Goal: Contribute content

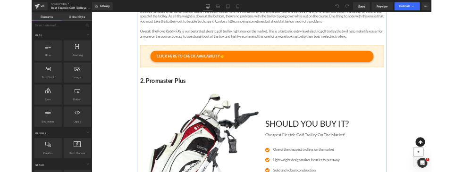
scroll to position [656, 0]
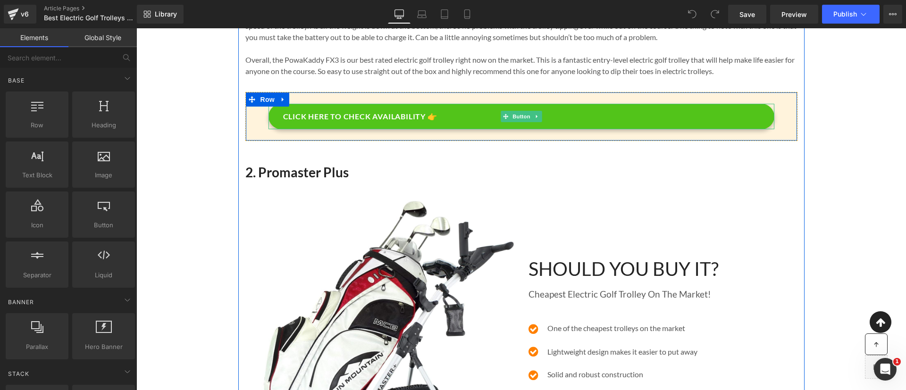
click at [446, 117] on link "CLICK HERE TO CHECK AVAILABILITY 👉" at bounding box center [521, 116] width 506 height 25
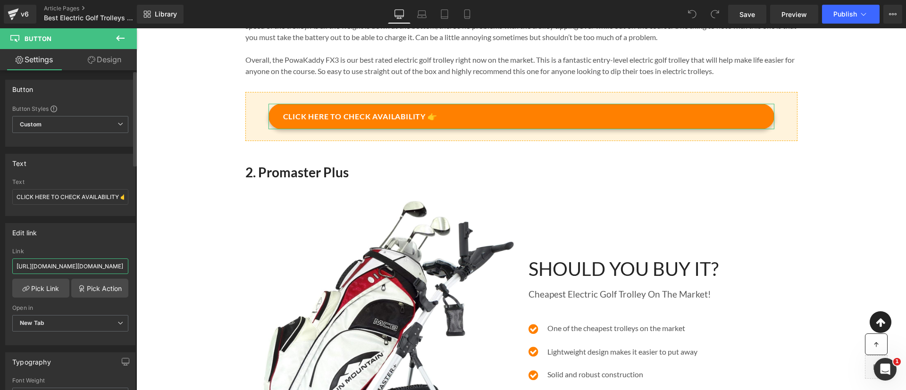
click at [100, 263] on input "https://www.awin1.com/cread.php?awinmid=5447&awinaffid=1542623&ued=https%3A%2F%…" at bounding box center [70, 267] width 116 height 16
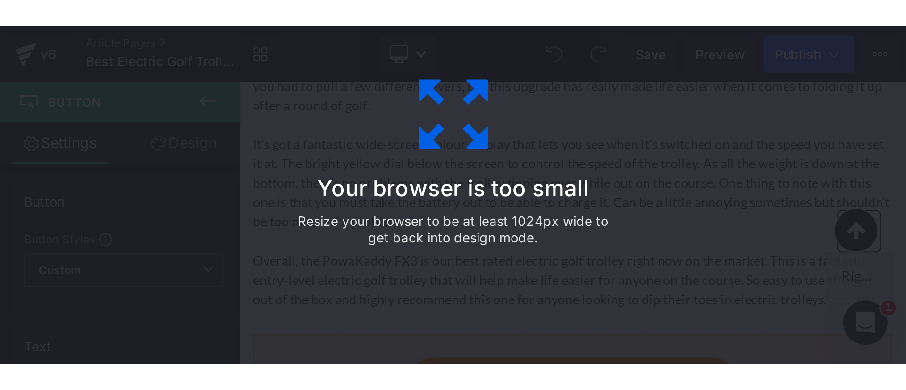
scroll to position [649, 0]
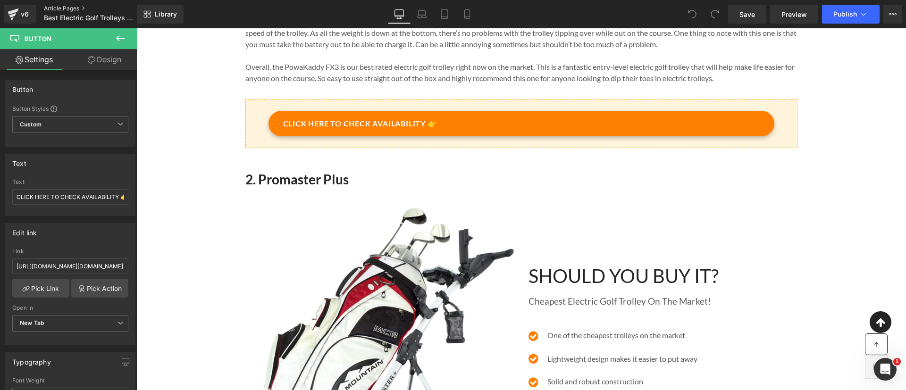
click at [72, 5] on link "Article Pages" at bounding box center [98, 9] width 109 height 8
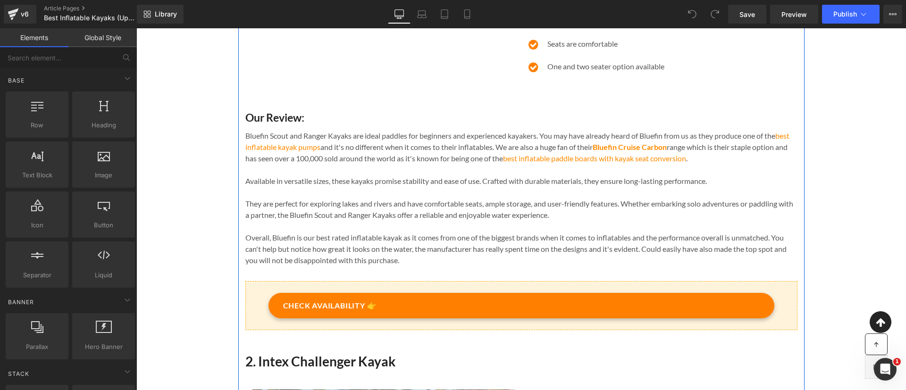
scroll to position [502, 0]
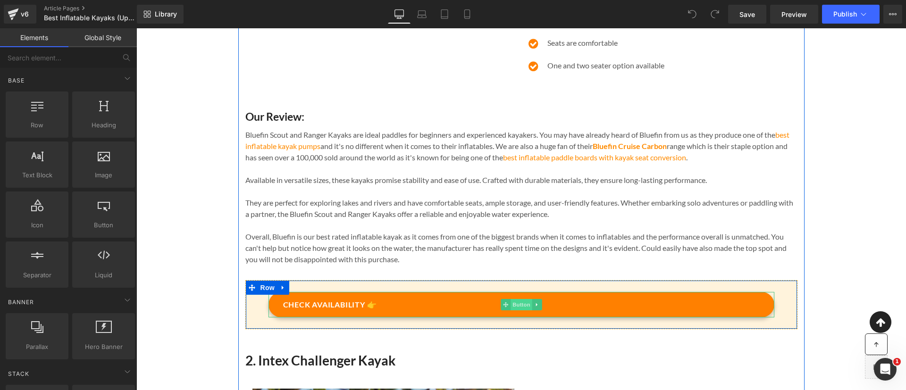
click at [515, 310] on span "Button" at bounding box center [522, 304] width 22 height 11
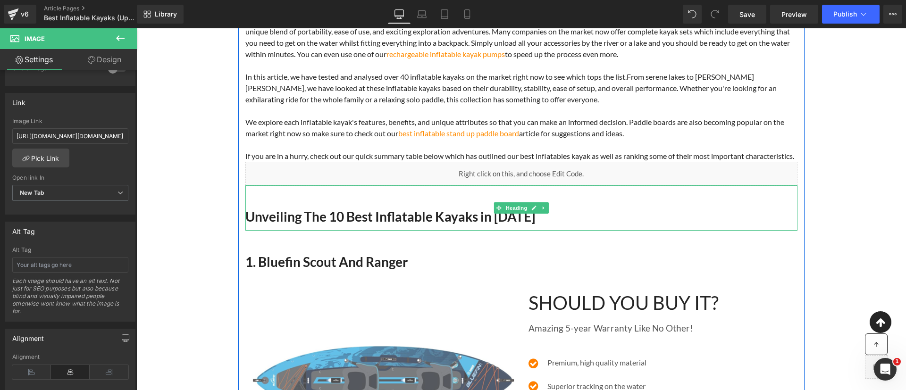
scroll to position [212, 0]
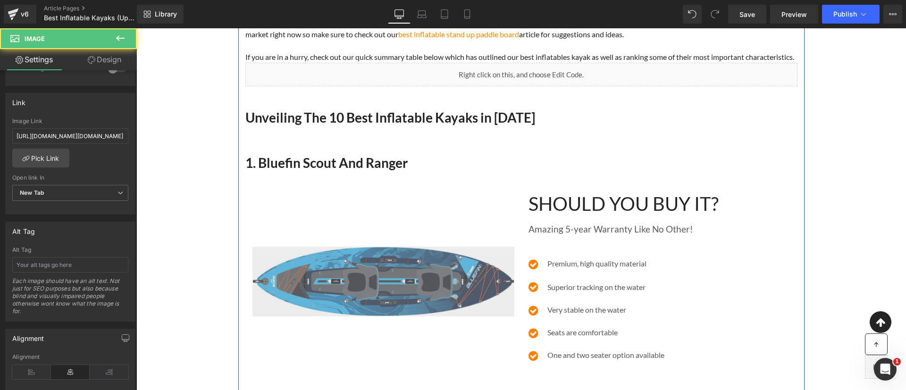
click at [394, 275] on img at bounding box center [383, 282] width 262 height 70
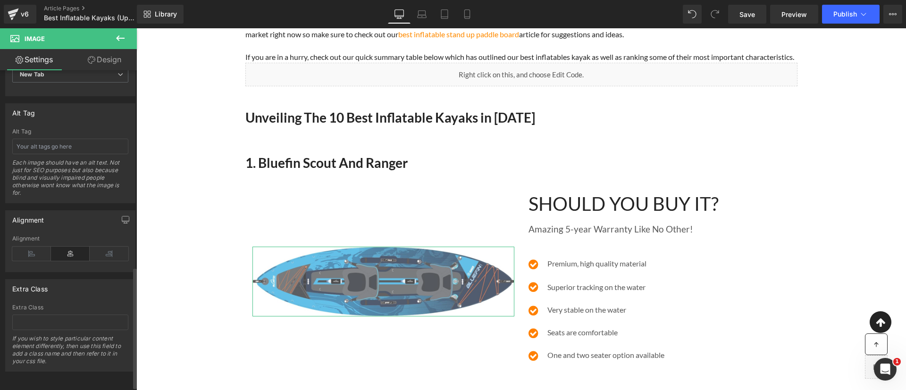
scroll to position [512, 0]
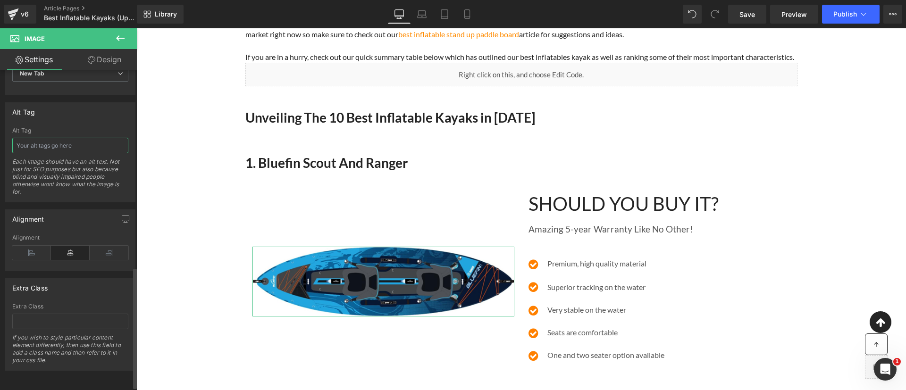
click at [64, 149] on input "text" at bounding box center [70, 146] width 116 height 16
type input "Bluefin Scout and Ranger Review product picture"
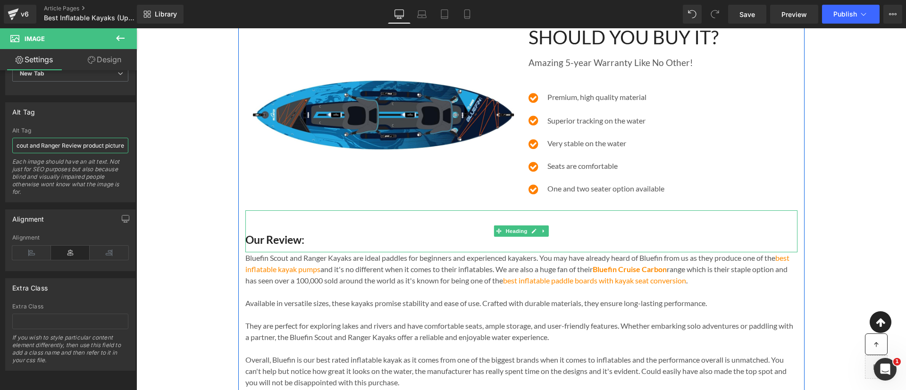
scroll to position [464, 0]
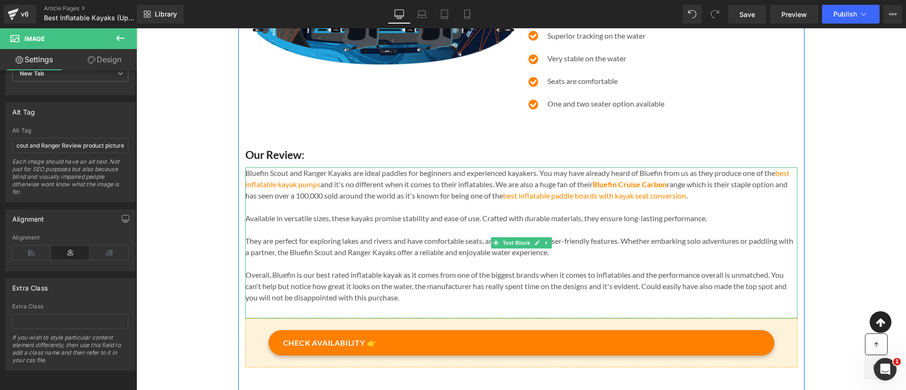
click at [254, 286] on span "Overall, Bluefin is our best rated inflatable kayak as it comes from one of the…" at bounding box center [515, 286] width 541 height 32
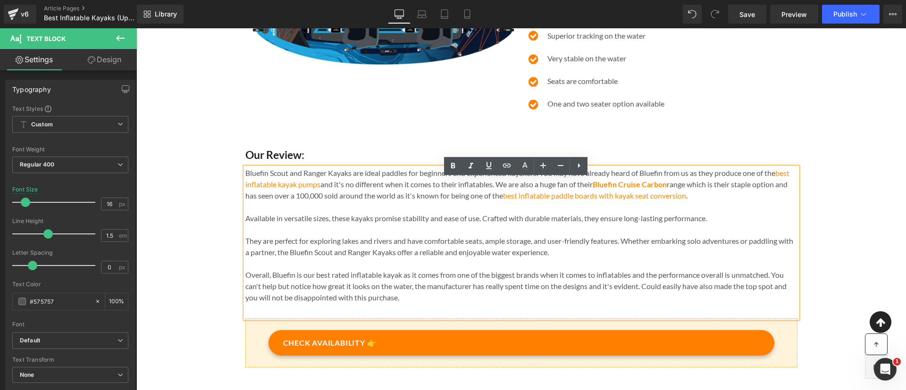
click at [267, 286] on span "Overall, Bluefin is our best rated inflatable kayak as it comes from one of the…" at bounding box center [515, 286] width 541 height 32
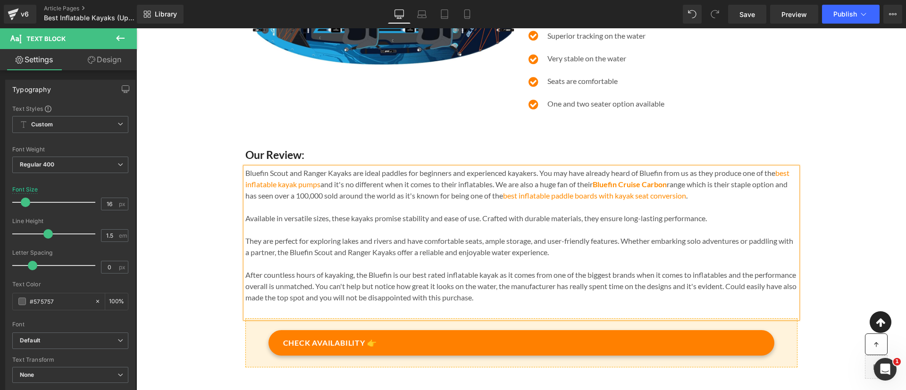
click at [387, 288] on span "After countless hours of kayaking, the Bluefin is our best rated inflatable kay…" at bounding box center [520, 286] width 551 height 32
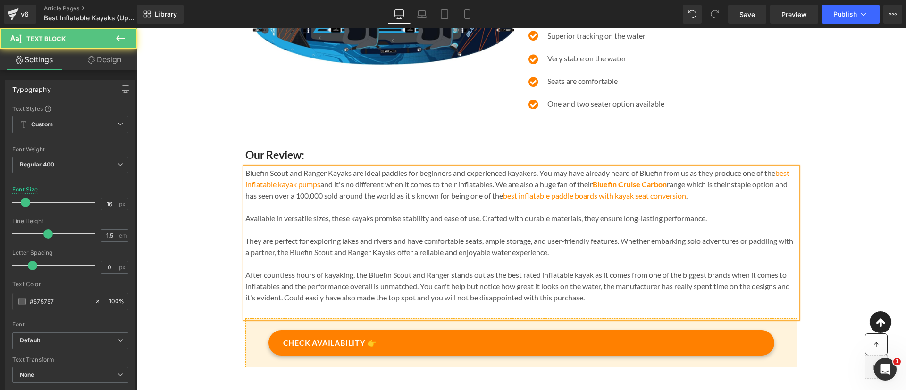
click at [593, 288] on span "After countless hours of kayaking, the Bluefin Scout and Ranger stands out as t…" at bounding box center [517, 286] width 545 height 32
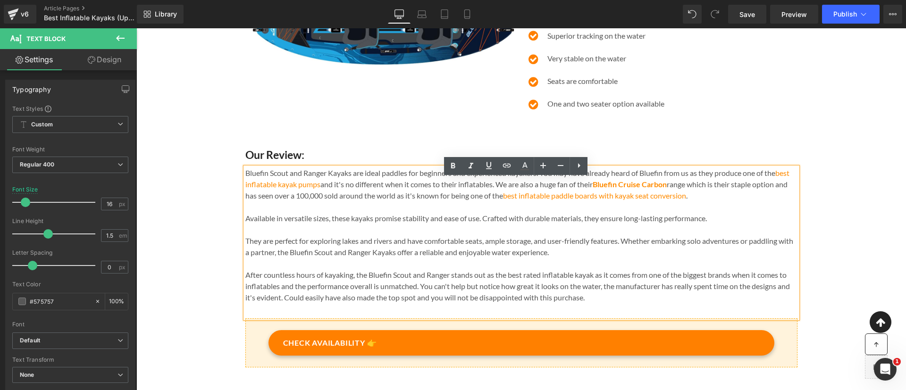
click at [321, 285] on span "After countless hours of kayaking, the Bluefin Scout and Ranger stands out as t…" at bounding box center [517, 286] width 545 height 32
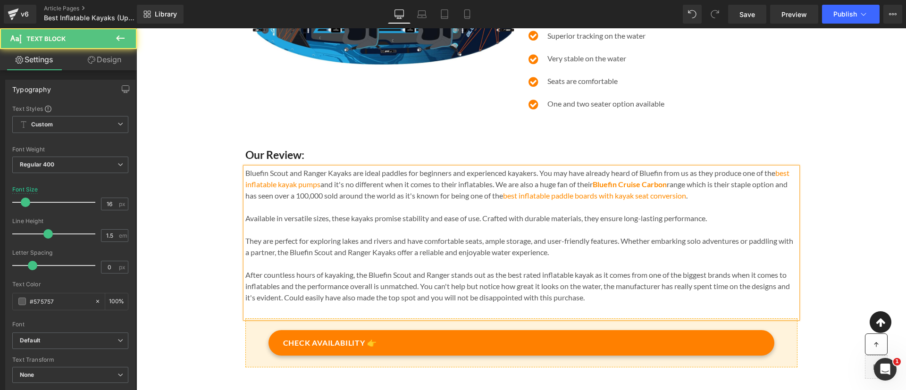
click at [483, 288] on span "After countless hours of kayaking, the Bluefin Scout and Ranger stands out as t…" at bounding box center [517, 286] width 545 height 32
click at [613, 284] on span "After countless hours of kayaking, the Bluefin Scout and Ranger stands out for …" at bounding box center [513, 286] width 536 height 32
click at [554, 286] on span "After countless hours of kayaking, the Bluefin Scout and Ranger stands out for …" at bounding box center [513, 286] width 536 height 32
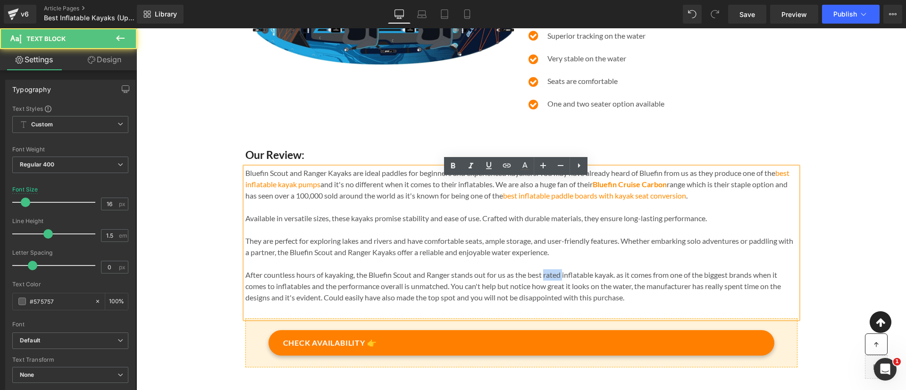
click at [554, 286] on span "After countless hours of kayaking, the Bluefin Scout and Ranger stands out for …" at bounding box center [513, 286] width 536 height 32
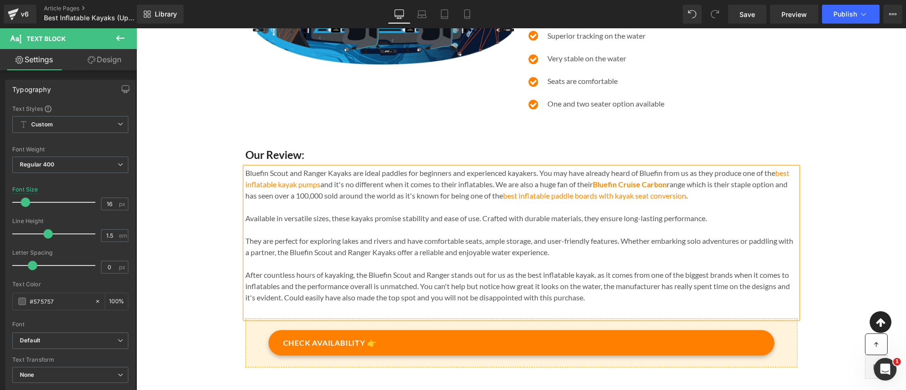
click at [599, 289] on span "After countless hours of kayaking, the Bluefin Scout and Ranger stands out for …" at bounding box center [517, 286] width 545 height 32
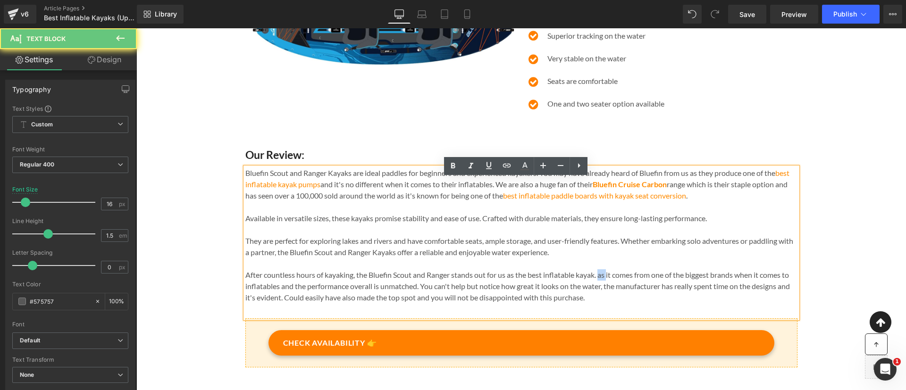
click at [599, 289] on span "After countless hours of kayaking, the Bluefin Scout and Ranger stands out for …" at bounding box center [517, 286] width 545 height 32
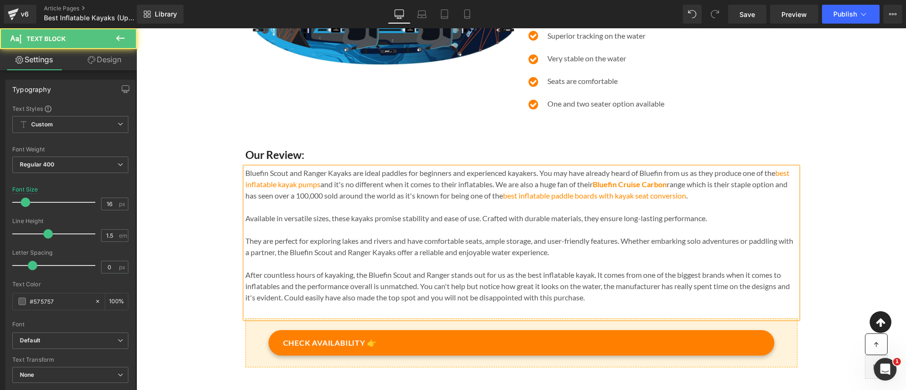
click at [725, 287] on span "After countless hours of kayaking, the Bluefin Scout and Ranger stands out for …" at bounding box center [517, 286] width 545 height 32
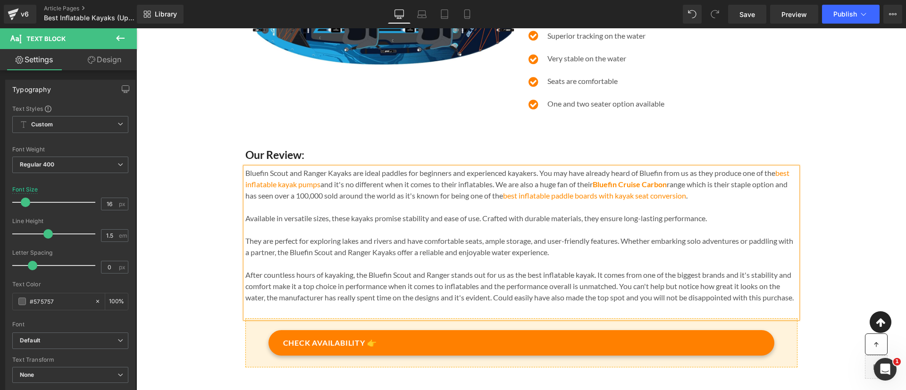
click at [484, 287] on span "After countless hours of kayaking, the Bluefin Scout and Ranger stands out for …" at bounding box center [519, 286] width 548 height 32
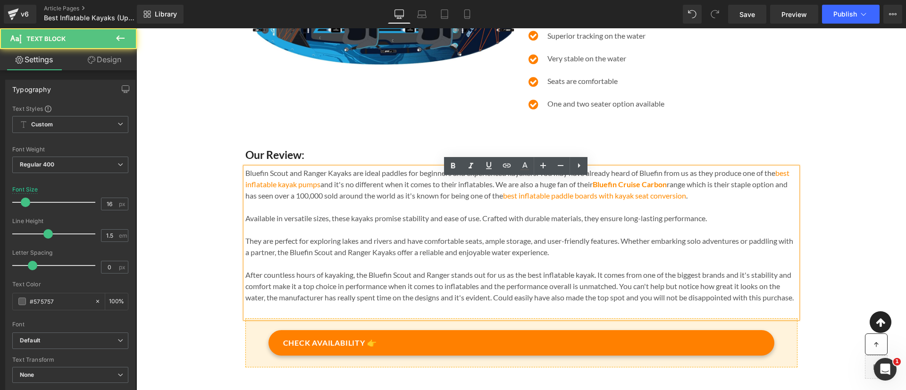
click at [456, 302] on span "After countless hours of kayaking, the Bluefin Scout and Ranger stands out for …" at bounding box center [519, 286] width 548 height 32
click at [402, 296] on span "After countless hours of kayaking, the Bluefin Scout and Ranger stands out for …" at bounding box center [519, 286] width 548 height 32
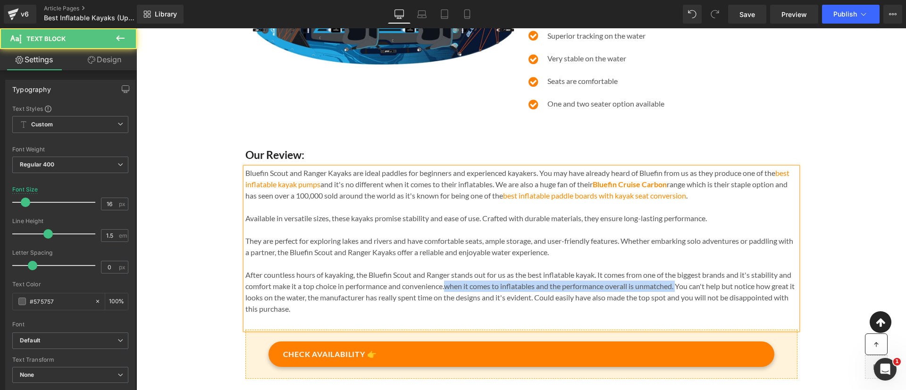
click at [689, 300] on span "After countless hours of kayaking, the Bluefin Scout and Ranger stands out for …" at bounding box center [519, 291] width 549 height 43
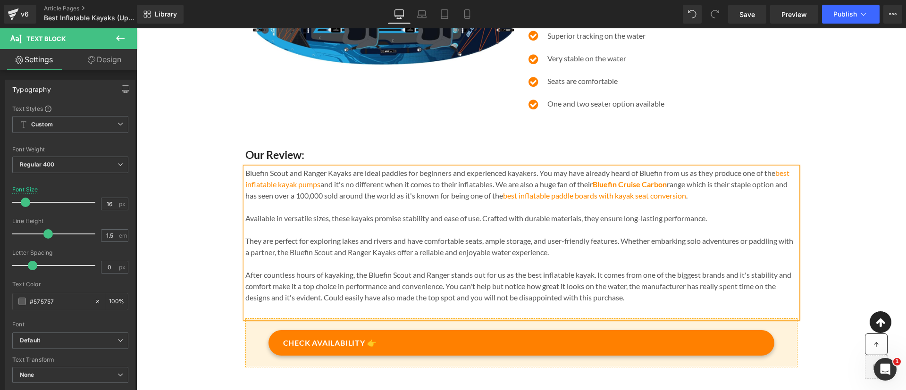
click at [646, 303] on p "After countless hours of kayaking, the Bluefin Scout and Ranger stands out for …" at bounding box center [521, 286] width 552 height 34
drag, startPoint x: 641, startPoint y: 309, endPoint x: 331, endPoint y: 310, distance: 310.0
click at [331, 303] on p "After countless hours of kayaking, the Bluefin Scout and Ranger stands out for …" at bounding box center [521, 286] width 552 height 34
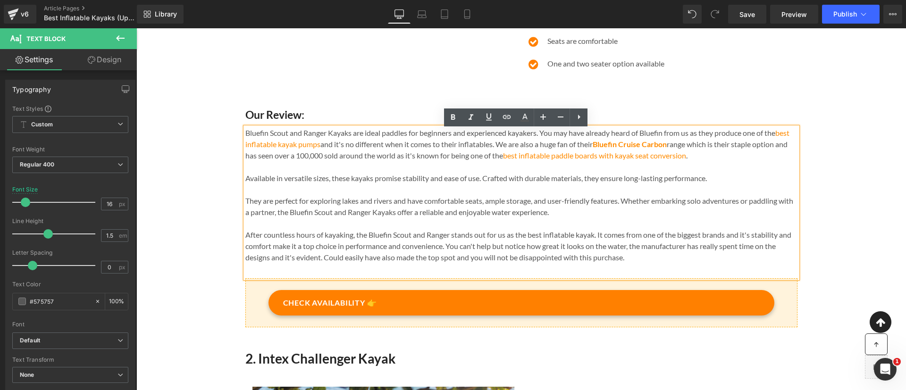
scroll to position [498, 0]
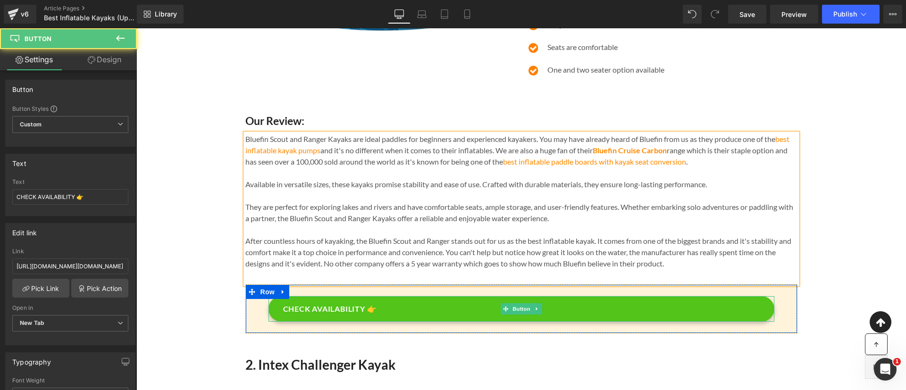
click at [454, 319] on link "CHECK AVAILABILITY 👉" at bounding box center [521, 308] width 506 height 25
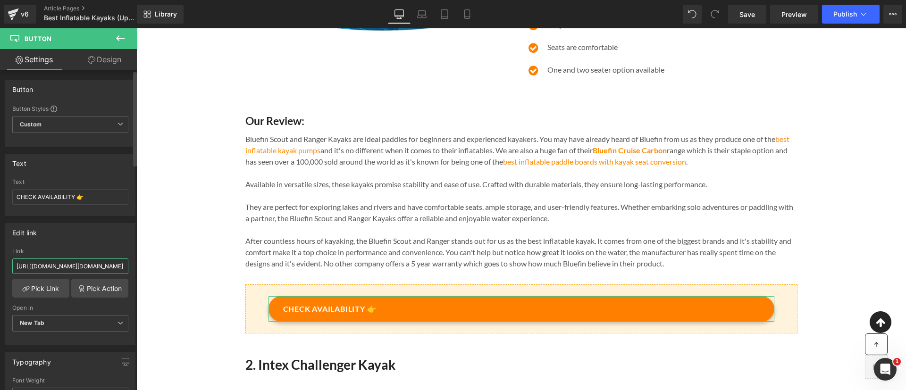
click at [91, 269] on input "[URL][DOMAIN_NAME][DOMAIN_NAME]" at bounding box center [70, 267] width 116 height 16
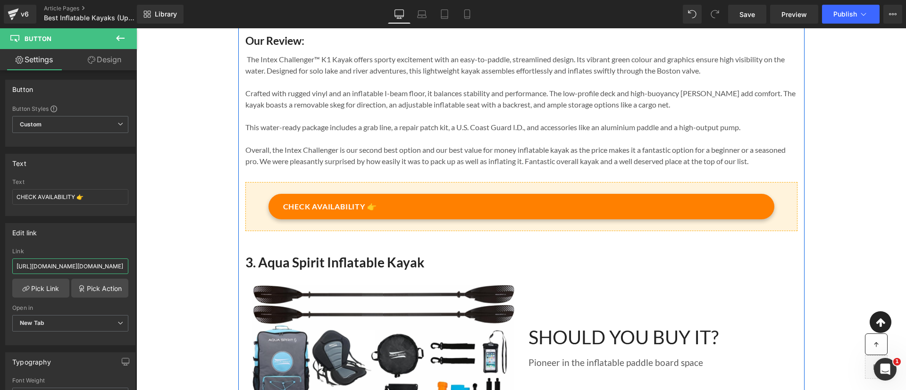
scroll to position [1212, 0]
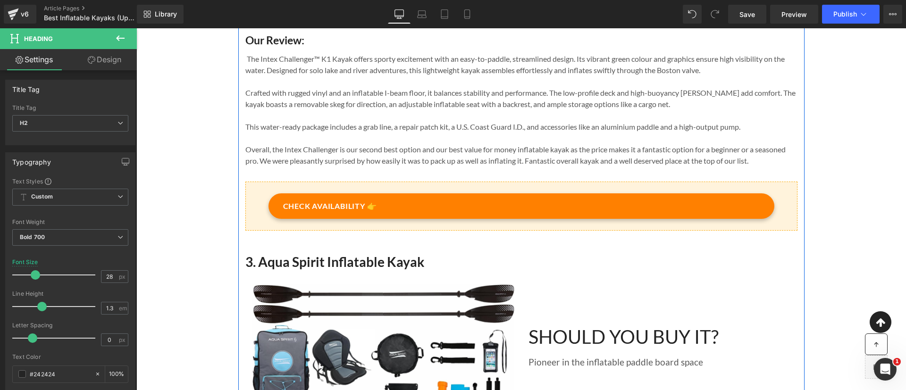
drag, startPoint x: 553, startPoint y: 270, endPoint x: 550, endPoint y: 244, distance: 26.1
click at [550, 244] on div "3. Aqua Spirit Inflatable Kayak Heading" at bounding box center [521, 251] width 552 height 40
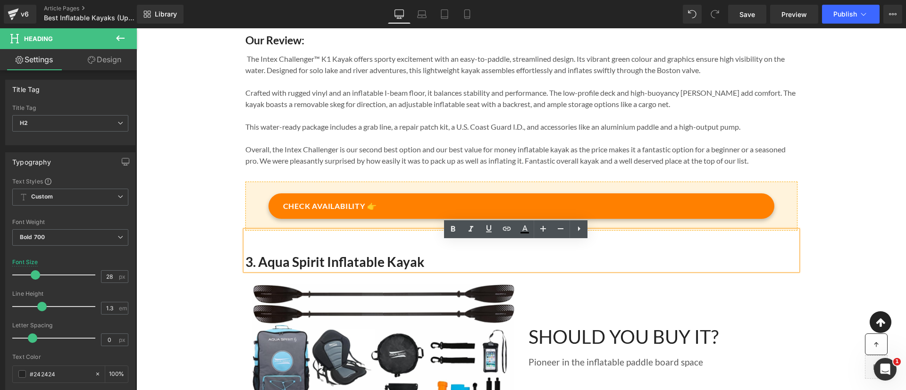
click at [551, 267] on h2 "3. Aqua Spirit Inflatable Kayak" at bounding box center [521, 261] width 552 height 17
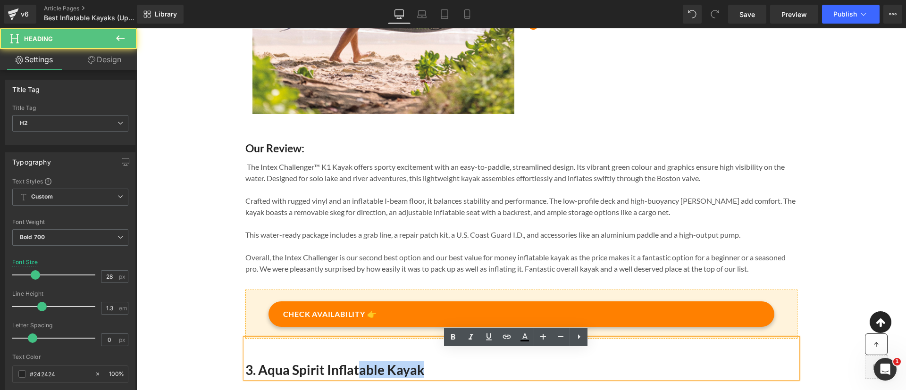
scroll to position [1115, 0]
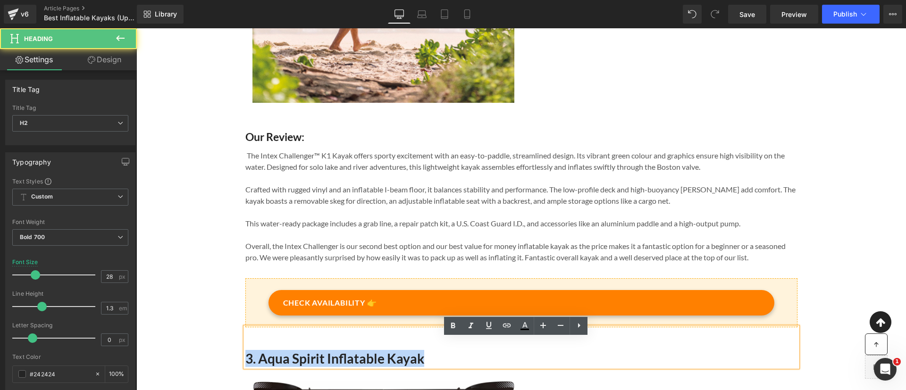
drag, startPoint x: 441, startPoint y: 378, endPoint x: 229, endPoint y: 369, distance: 211.6
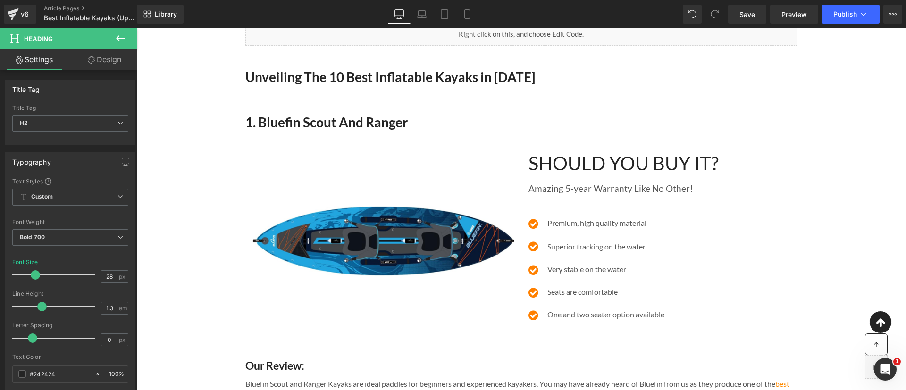
scroll to position [253, 0]
click at [245, 130] on h2 "1. Bluefin Scout And Ranger" at bounding box center [521, 121] width 552 height 17
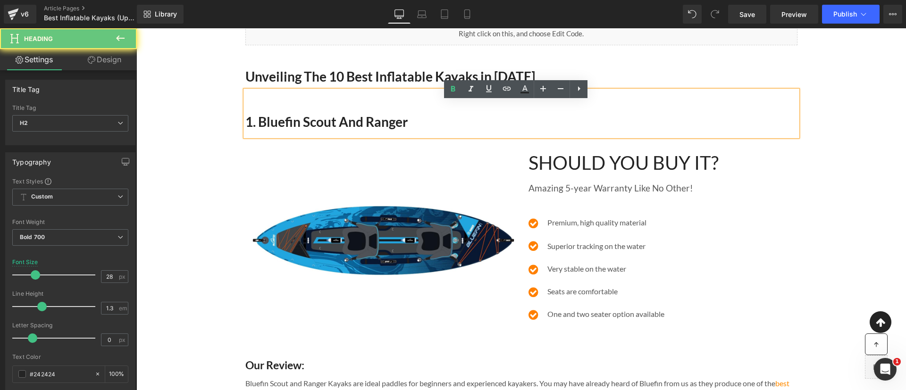
click at [254, 130] on h2 "1. Bluefin Scout And Ranger" at bounding box center [521, 121] width 552 height 17
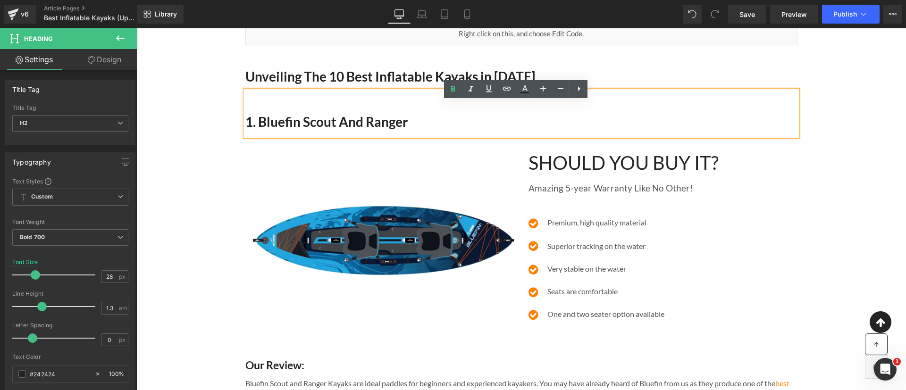
paste div
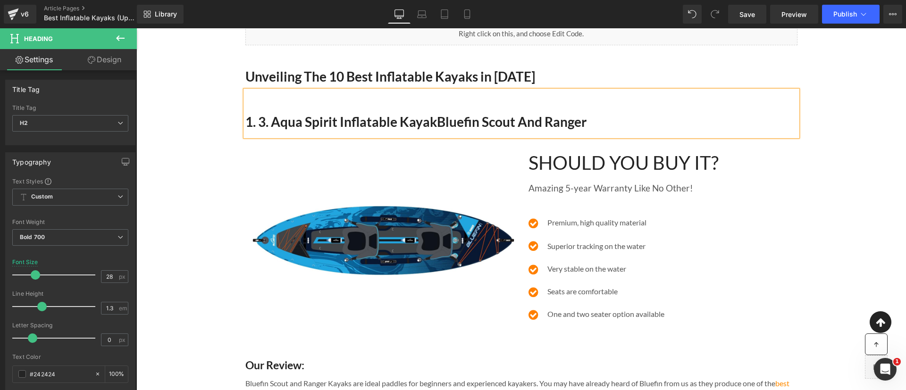
click at [269, 130] on h2 "1. 3. Aqua Spirit Inflatable KayakBluefin Scout And Ranger" at bounding box center [521, 121] width 552 height 17
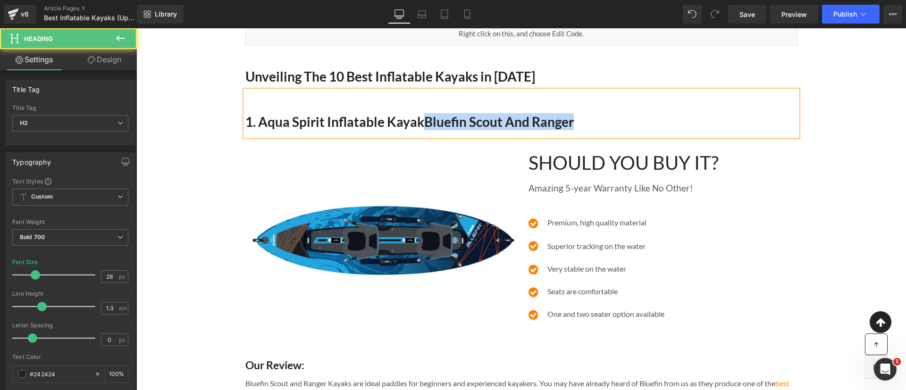
drag, startPoint x: 421, startPoint y: 133, endPoint x: 576, endPoint y: 133, distance: 154.8
click at [576, 130] on h2 "1. Aqua Spirit Inflatable KayakBluefin Scout And Ranger" at bounding box center [521, 121] width 552 height 17
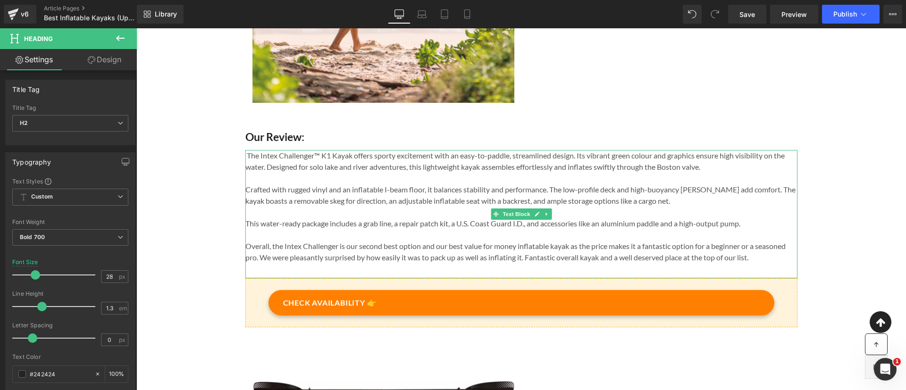
scroll to position [1295, 0]
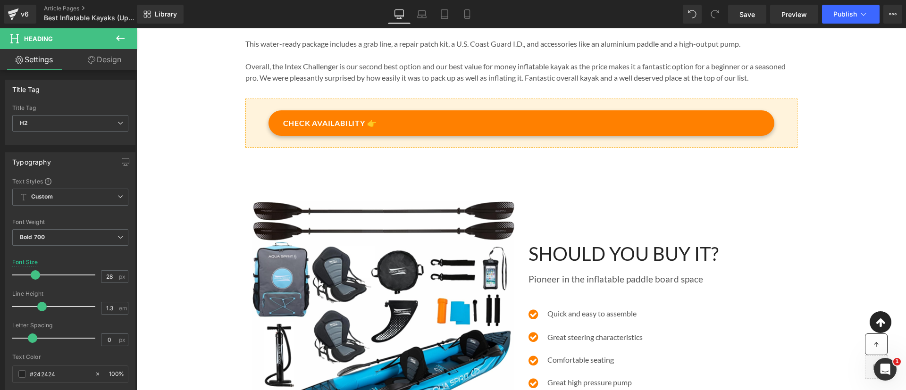
click at [307, 187] on h2 at bounding box center [521, 178] width 552 height 17
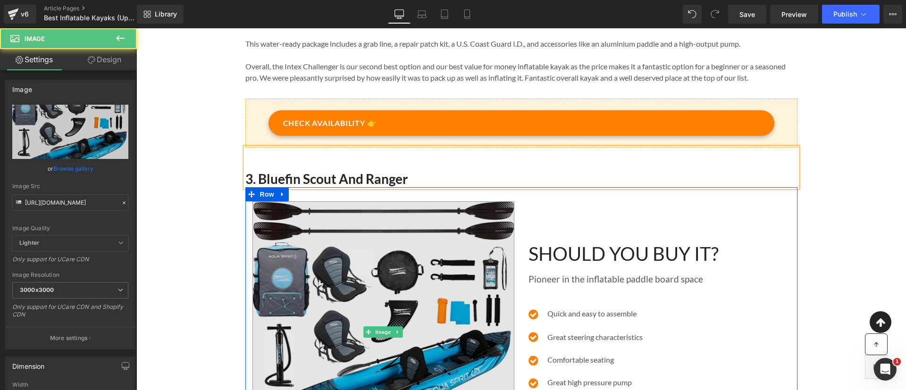
click at [474, 240] on img at bounding box center [383, 331] width 262 height 261
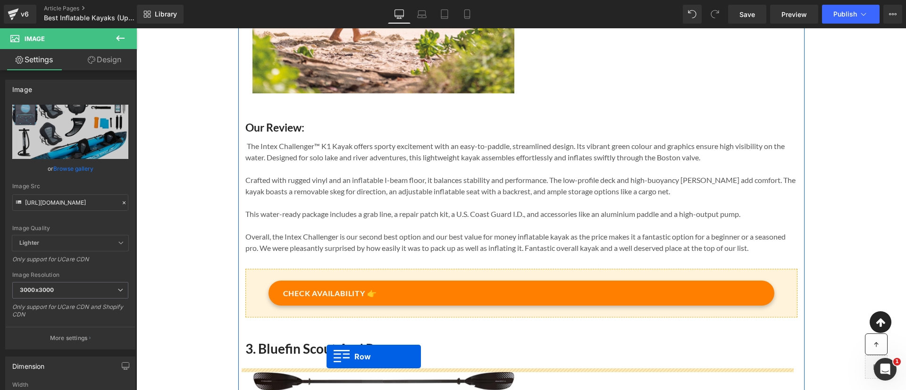
scroll to position [987, 0]
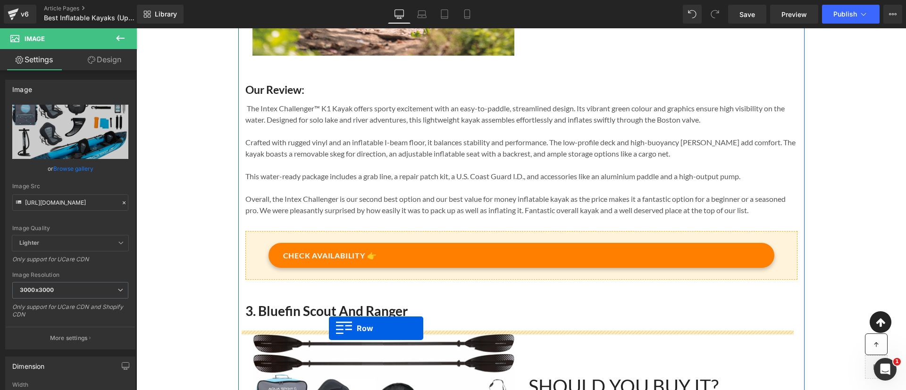
drag, startPoint x: 262, startPoint y: 102, endPoint x: 329, endPoint y: 328, distance: 236.1
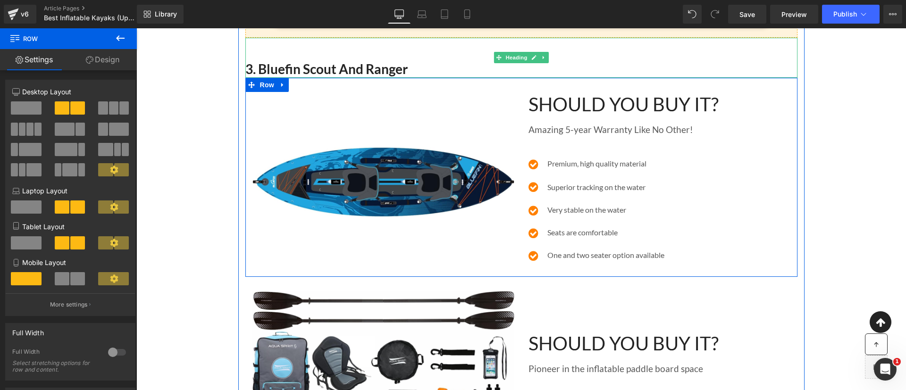
scroll to position [1228, 0]
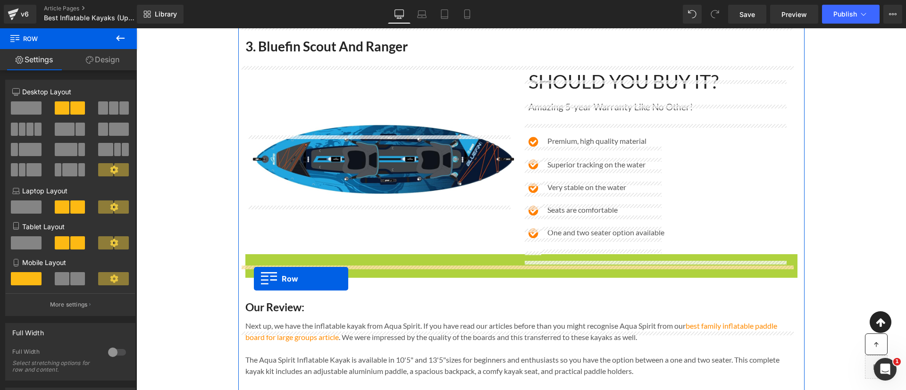
drag, startPoint x: 263, startPoint y: 271, endPoint x: 254, endPoint y: 279, distance: 12.1
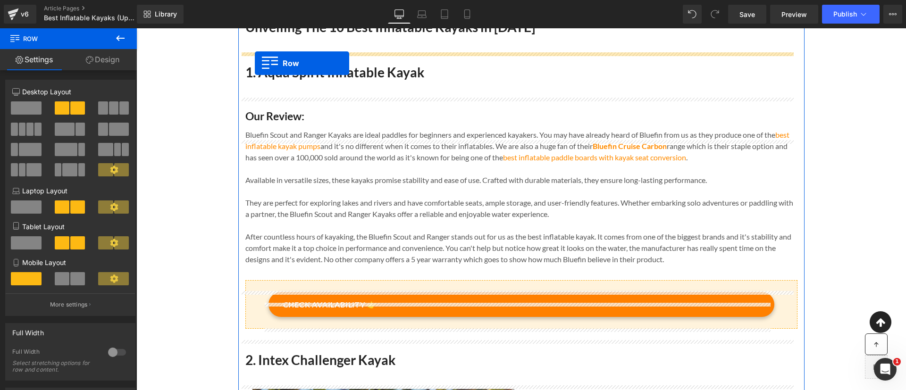
scroll to position [256, 0]
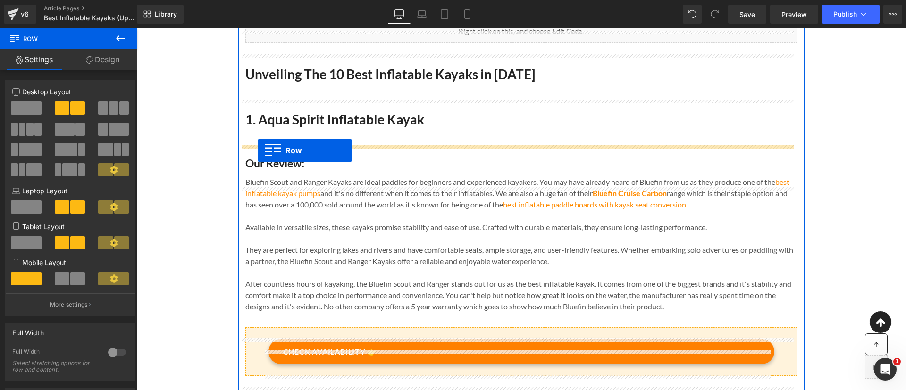
drag, startPoint x: 244, startPoint y: 273, endPoint x: 258, endPoint y: 151, distance: 123.4
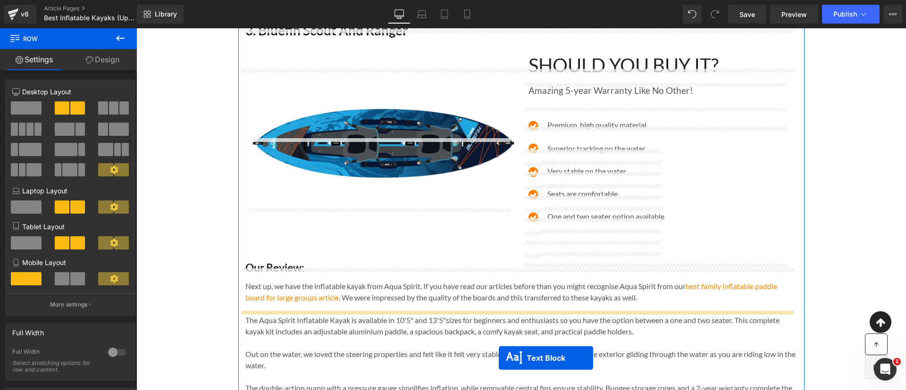
scroll to position [1415, 0]
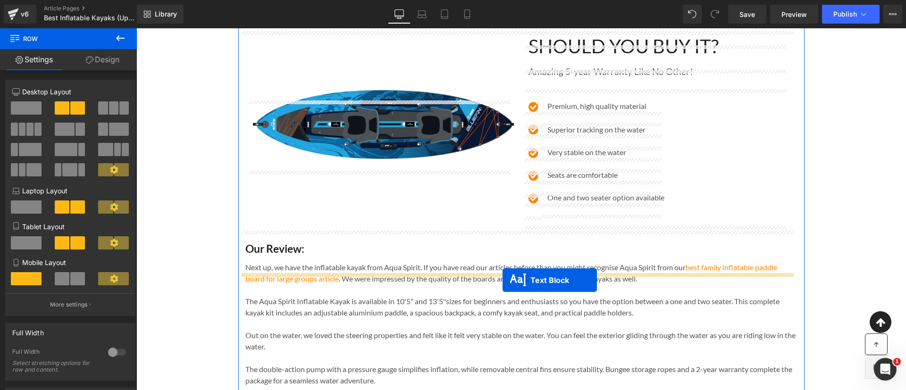
drag, startPoint x: 512, startPoint y: 175, endPoint x: 503, endPoint y: 280, distance: 105.6
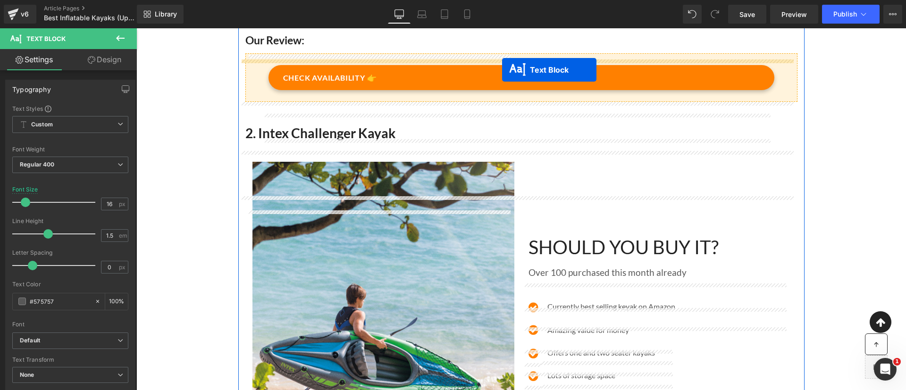
scroll to position [621, 0]
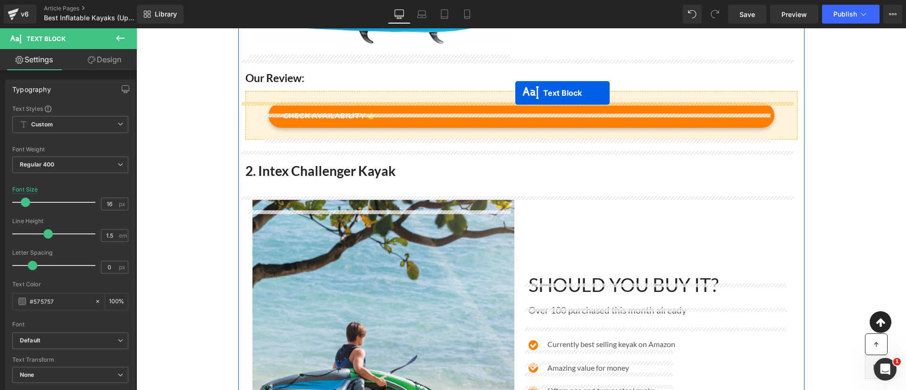
drag, startPoint x: 510, startPoint y: 311, endPoint x: 514, endPoint y: 93, distance: 218.5
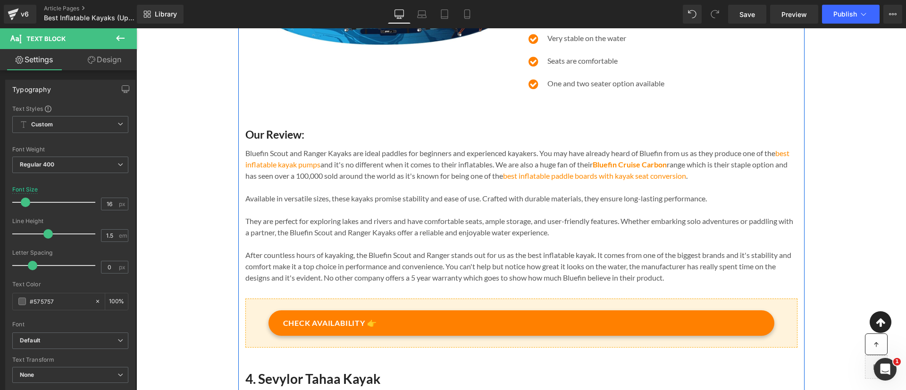
scroll to position [1646, 0]
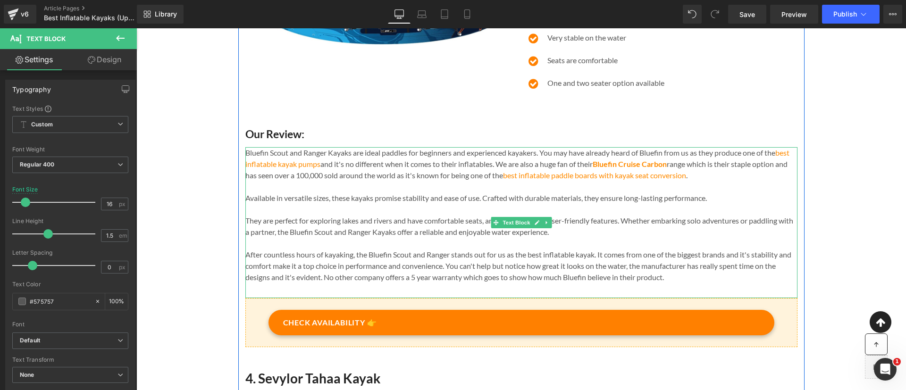
click at [512, 268] on span "After countless hours of kayaking, the Bluefin Scout and Ranger stands out for …" at bounding box center [518, 266] width 546 height 32
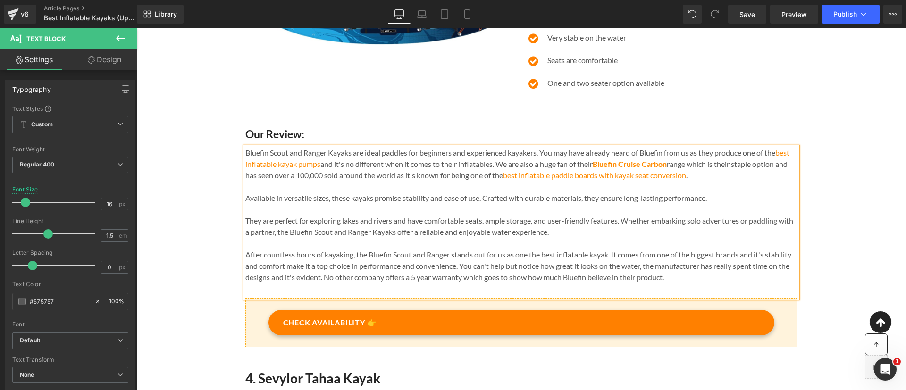
click at [508, 266] on span "After countless hours of kayaking, the Bluefin Scout and Ranger stands out for …" at bounding box center [518, 266] width 546 height 32
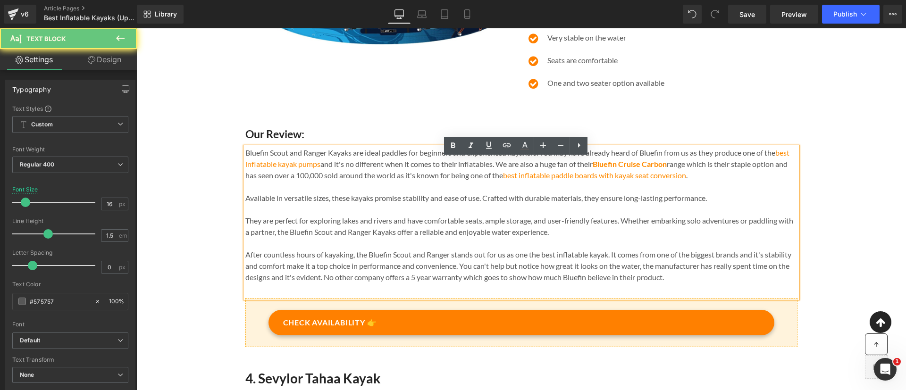
click at [512, 268] on span "After countless hours of kayaking, the Bluefin Scout and Ranger stands out for …" at bounding box center [518, 266] width 546 height 32
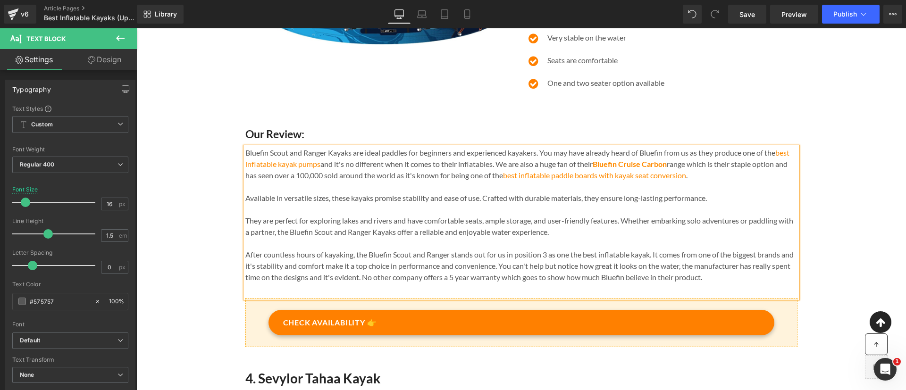
click at [649, 266] on span "After countless hours of kayaking, the Bluefin Scout and Ranger stands out for …" at bounding box center [519, 266] width 548 height 32
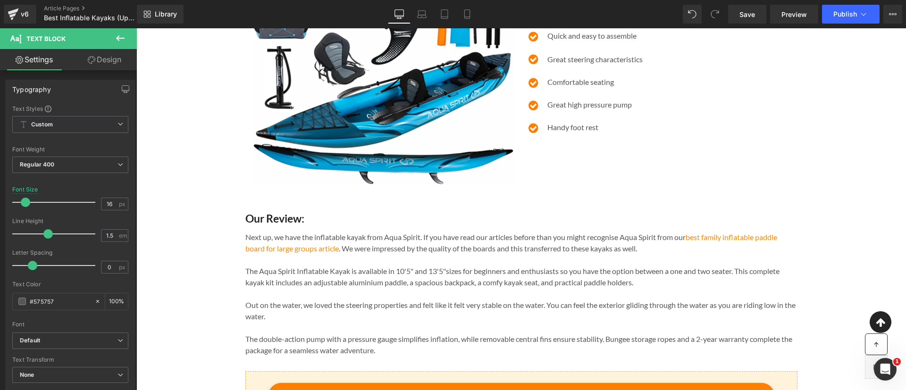
scroll to position [543, 0]
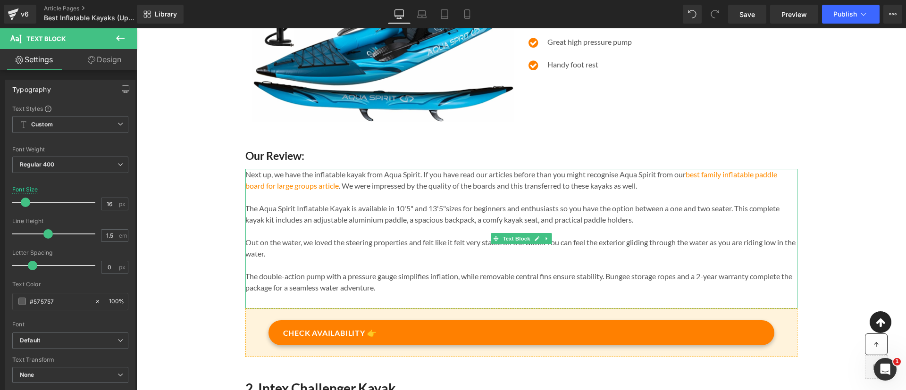
click at [245, 186] on span "Next up, we have the inflatable kayak from Aqua Spirit. If you have read our ar…" at bounding box center [511, 180] width 532 height 20
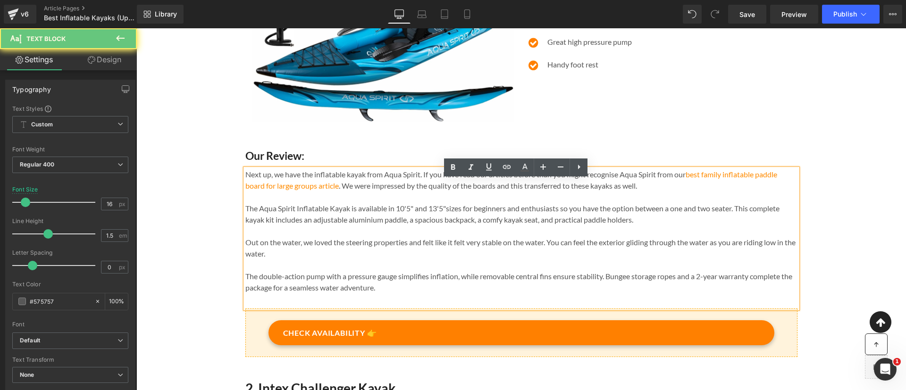
click at [245, 186] on span "Next up, we have the inflatable kayak from Aqua Spirit. If you have read our ar…" at bounding box center [511, 180] width 532 height 20
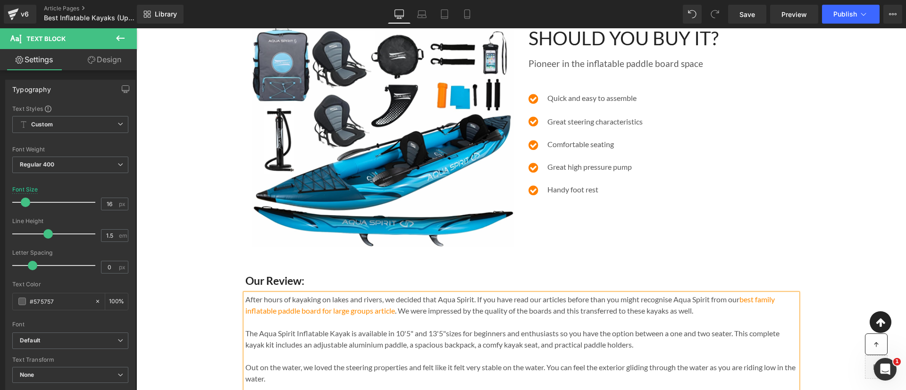
scroll to position [419, 0]
click at [556, 313] on span "After hours of kayaking on lakes and rivers, we decided that the inflatable kay…" at bounding box center [519, 304] width 548 height 20
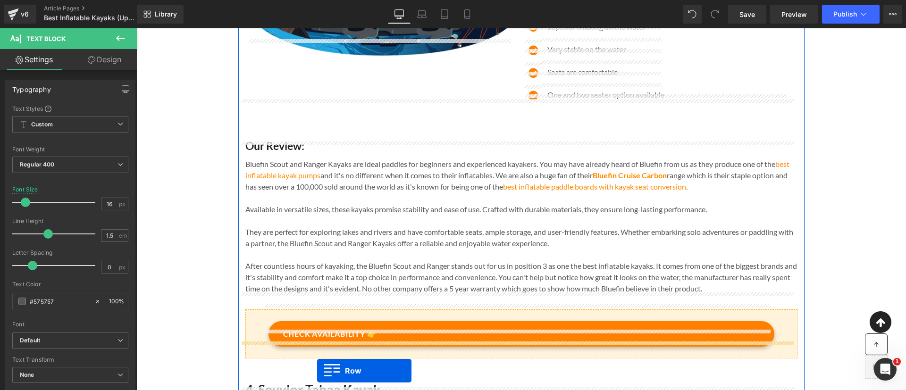
scroll to position [1677, 0]
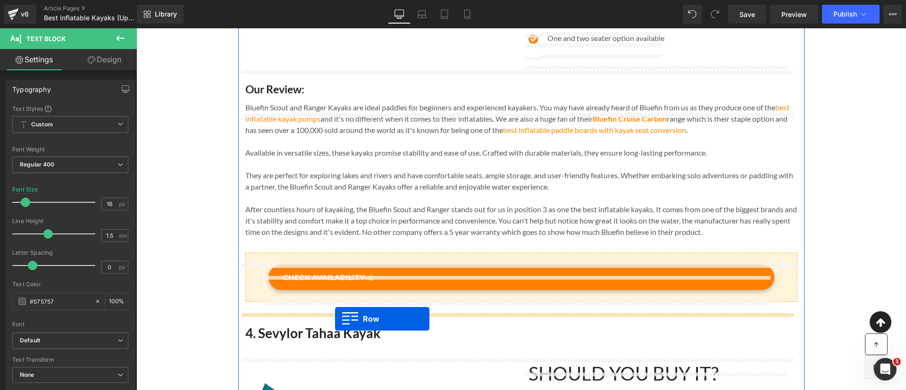
drag, startPoint x: 260, startPoint y: 184, endPoint x: 335, endPoint y: 319, distance: 154.6
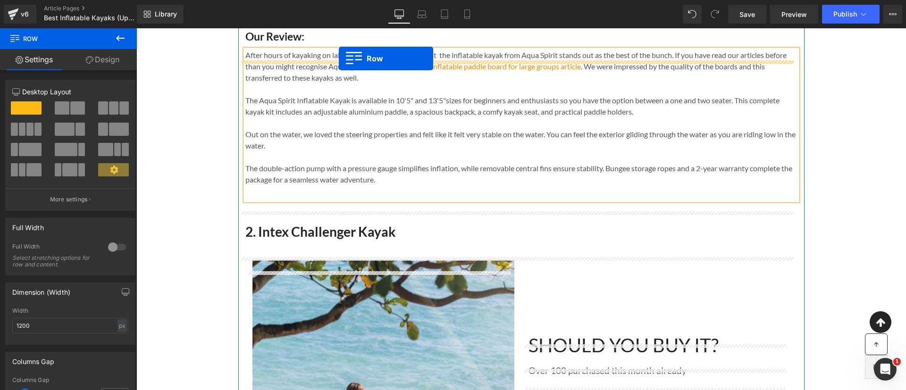
scroll to position [615, 0]
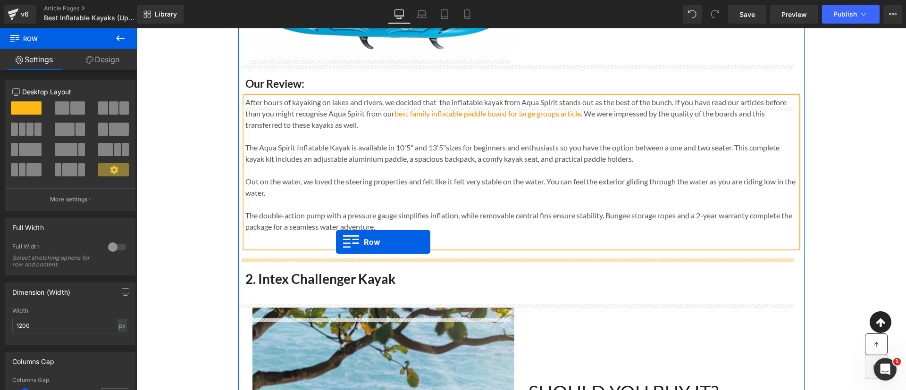
drag, startPoint x: 262, startPoint y: 268, endPoint x: 336, endPoint y: 242, distance: 78.2
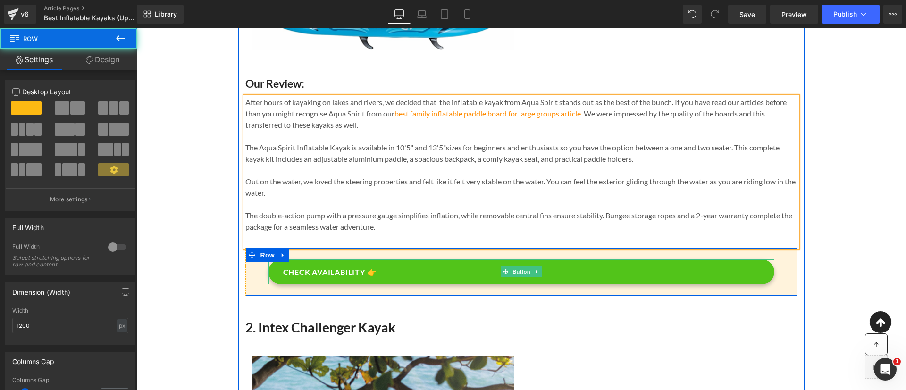
click at [411, 285] on link "CHECK AVAILABILITY 👉" at bounding box center [521, 272] width 506 height 25
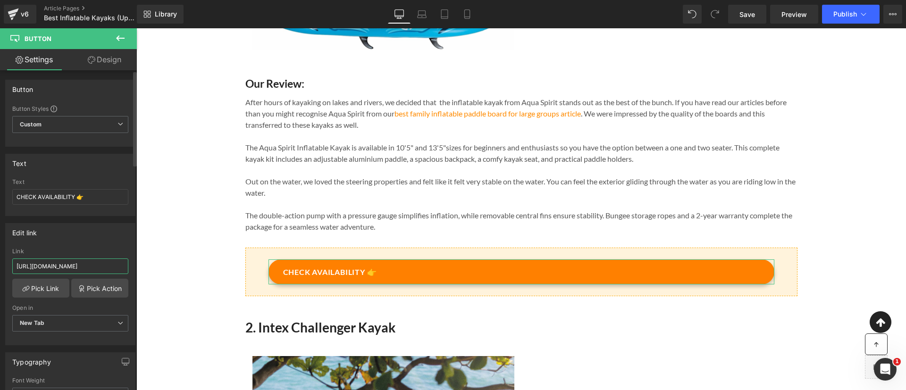
click at [91, 266] on input "[URL][DOMAIN_NAME]" at bounding box center [70, 267] width 116 height 16
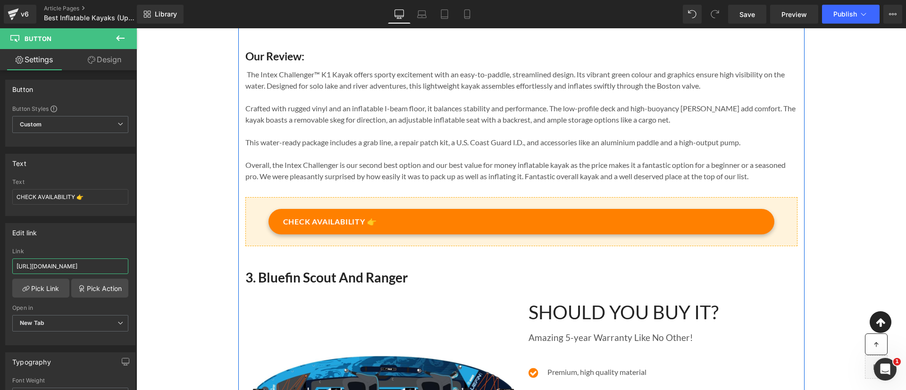
scroll to position [1277, 0]
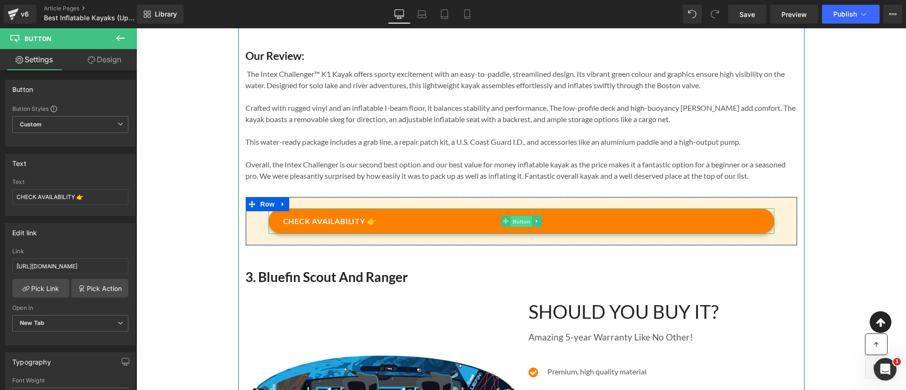
click at [516, 227] on span "Button" at bounding box center [522, 221] width 22 height 11
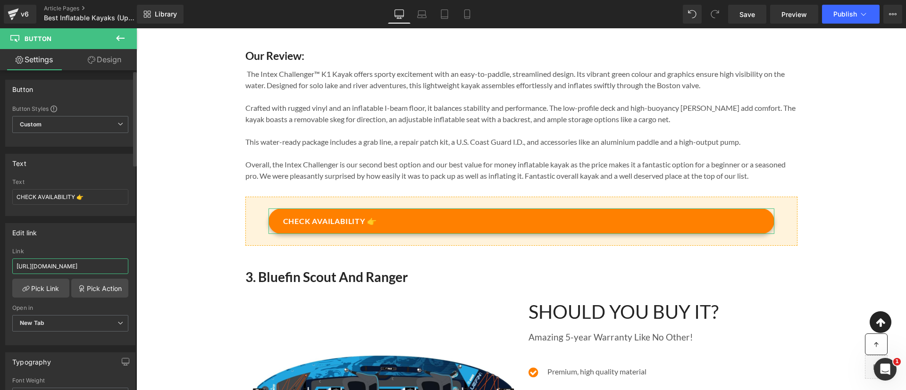
click at [98, 261] on input "[URL][DOMAIN_NAME]" at bounding box center [70, 267] width 116 height 16
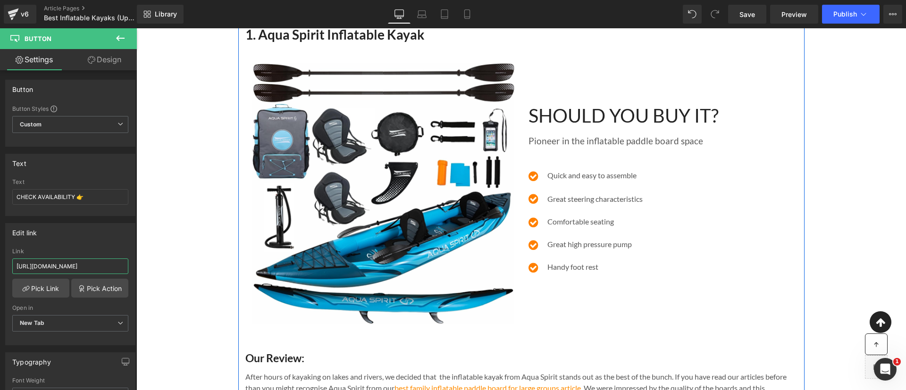
scroll to position [344, 0]
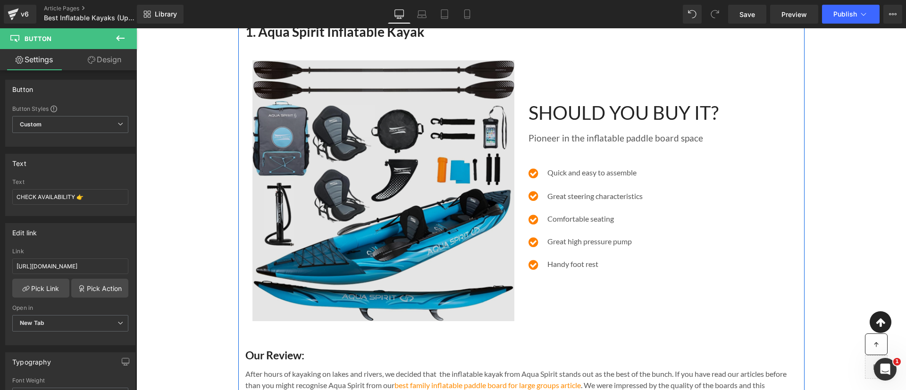
click at [402, 217] on img at bounding box center [383, 190] width 262 height 261
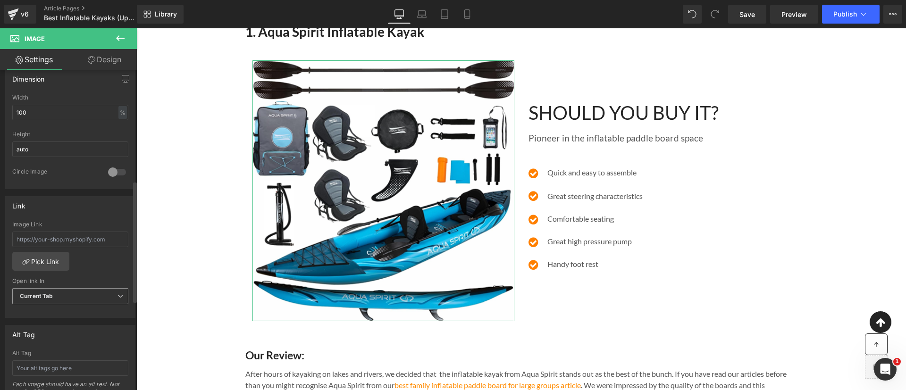
scroll to position [338, 0]
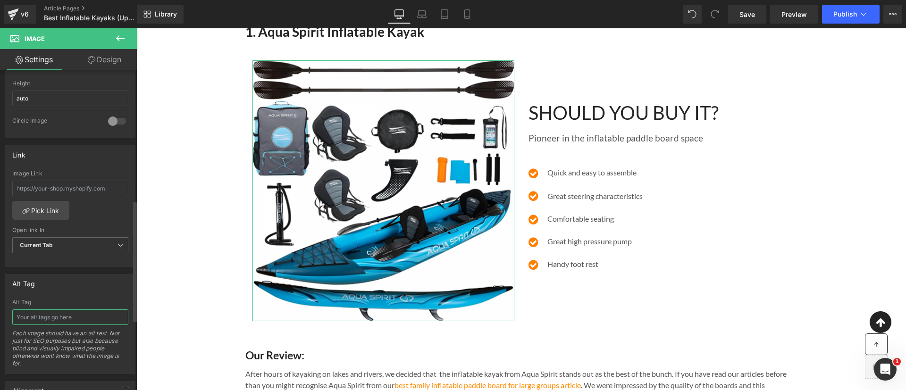
click at [83, 315] on input "text" at bounding box center [70, 318] width 116 height 16
type input "Aqua Spirit inflatable kayak review"
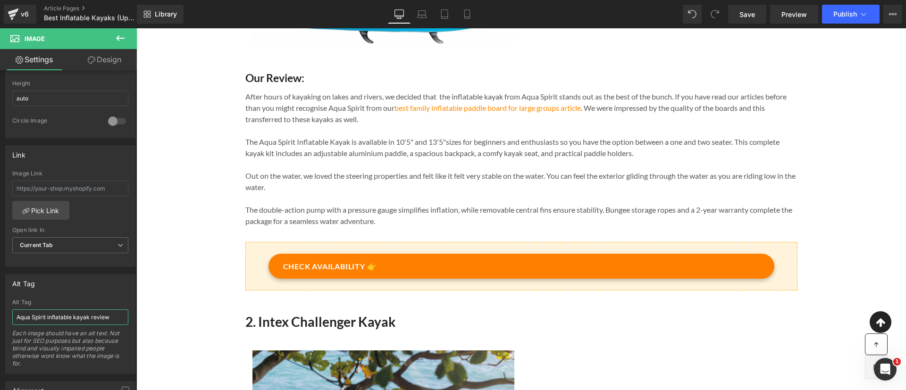
scroll to position [671, 0]
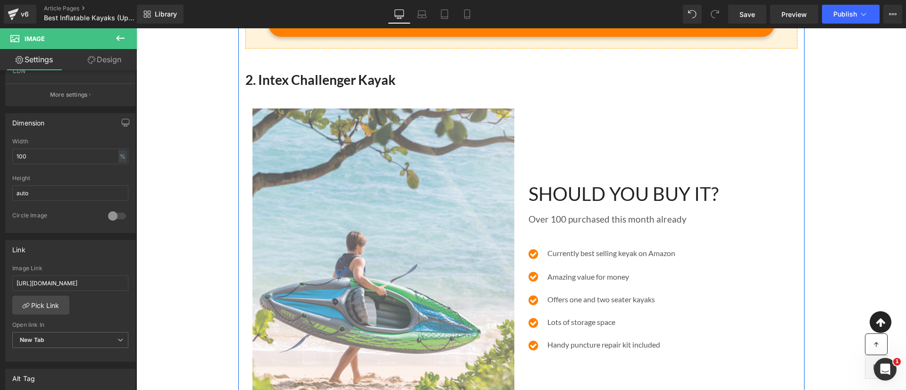
scroll to position [912, 0]
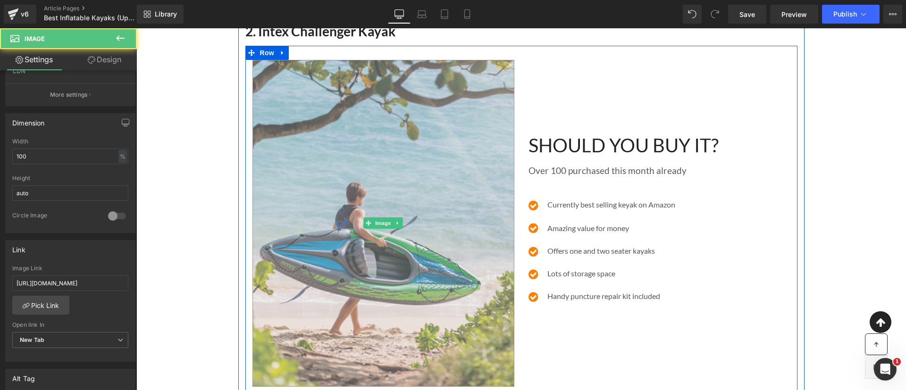
click at [312, 248] on img at bounding box center [383, 223] width 262 height 327
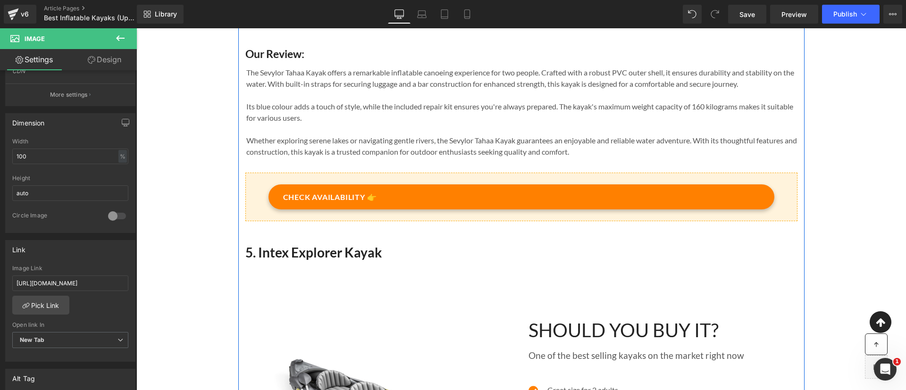
scroll to position [2226, 0]
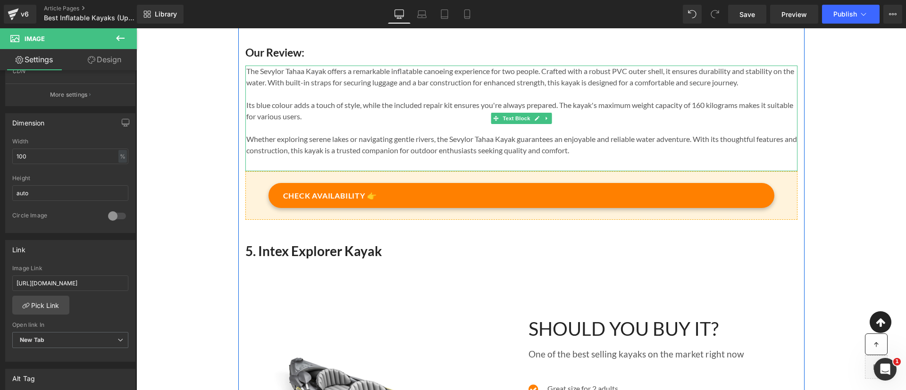
click at [246, 84] on span "The Sevylor Tahaa Kayak offers a remarkable inflatable canoeing experience for …" at bounding box center [520, 77] width 548 height 20
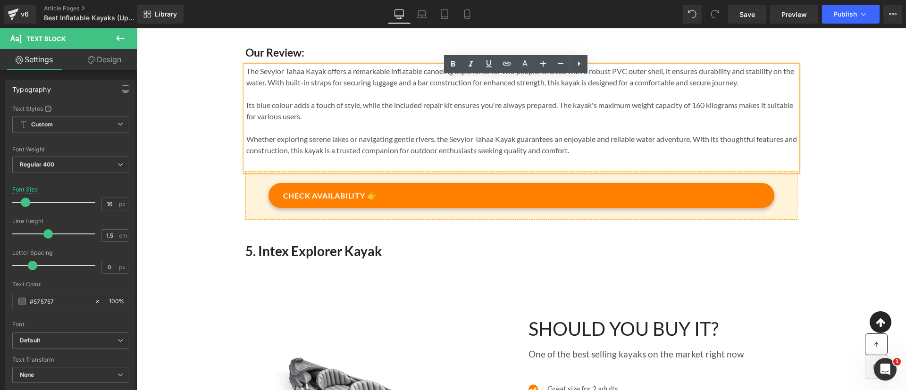
click at [247, 86] on span "The Sevylor Tahaa Kayak offers a remarkable inflatable canoeing experience for …" at bounding box center [520, 77] width 548 height 20
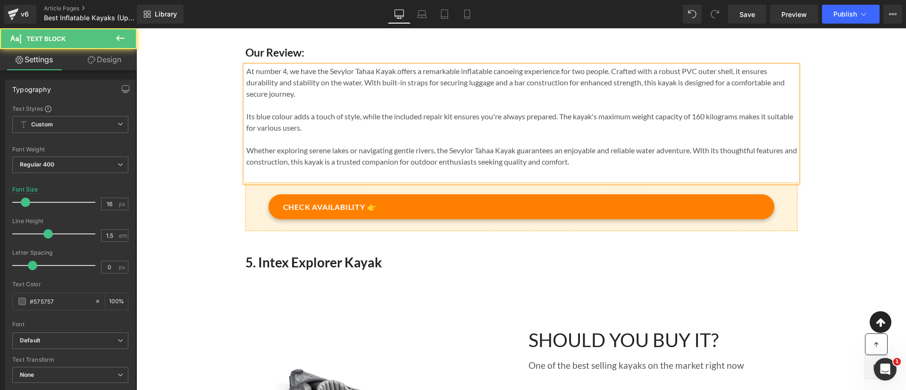
click at [377, 81] on span "At number 4, we have the Sevylor Tahaa Kayak offers a remarkable inflatable can…" at bounding box center [515, 83] width 538 height 32
click at [396, 85] on span "At number 4, we have the Sevylor Tahaa kayak offers a remarkable inflatable can…" at bounding box center [515, 83] width 538 height 32
click at [604, 179] on div "At number 4, we have the Sevylor Tahaa kayak which offers a remarkable inflatab…" at bounding box center [521, 124] width 552 height 117
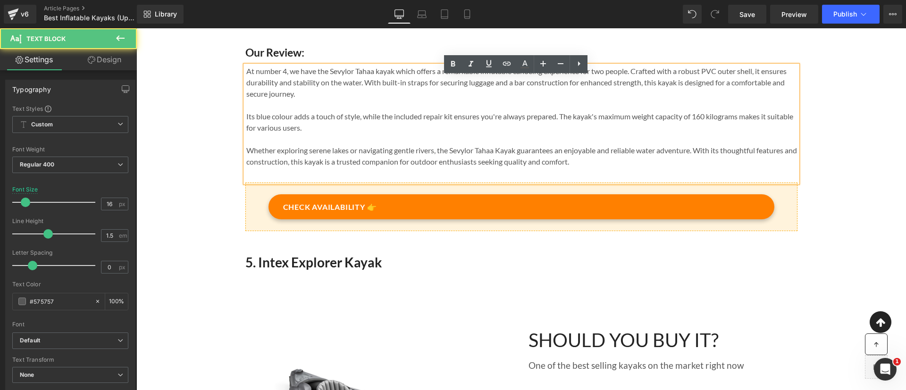
click at [246, 159] on span "Whether exploring serene lakes or navigating gentle rivers, the Sevylor Tahaa K…" at bounding box center [521, 156] width 551 height 20
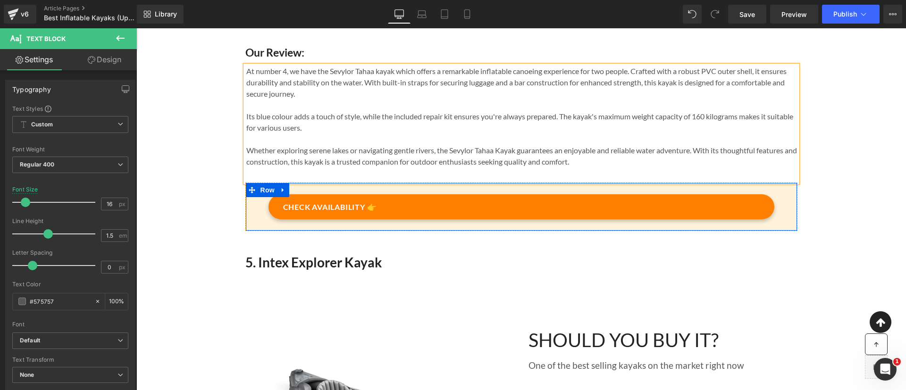
click at [513, 212] on span "Button" at bounding box center [522, 206] width 22 height 11
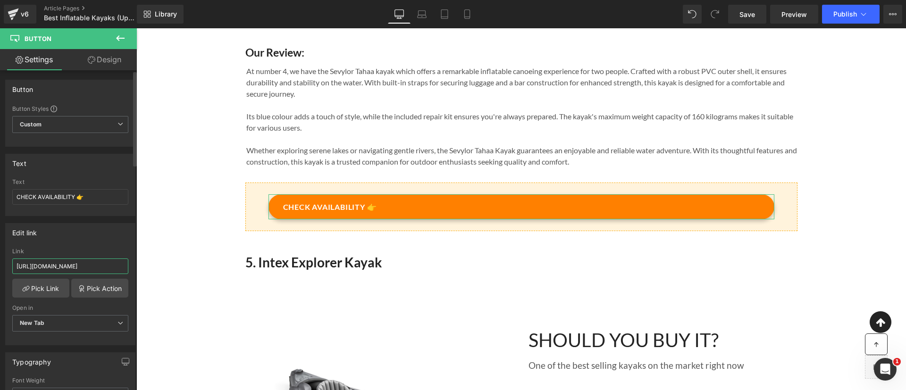
click at [69, 274] on input "[URL][DOMAIN_NAME]" at bounding box center [70, 267] width 116 height 16
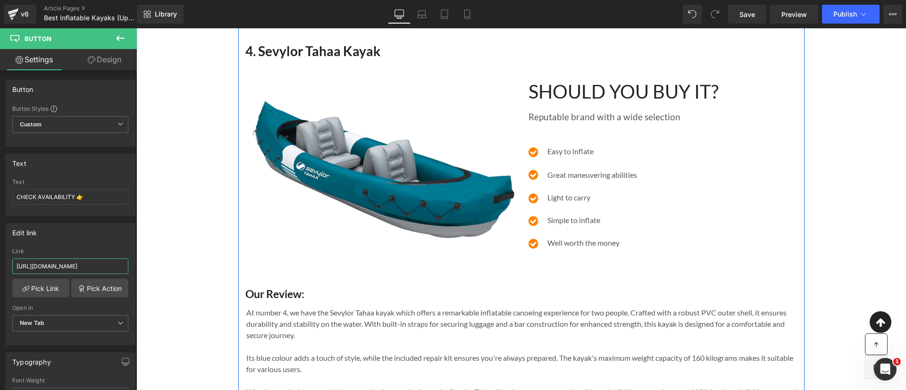
scroll to position [1986, 0]
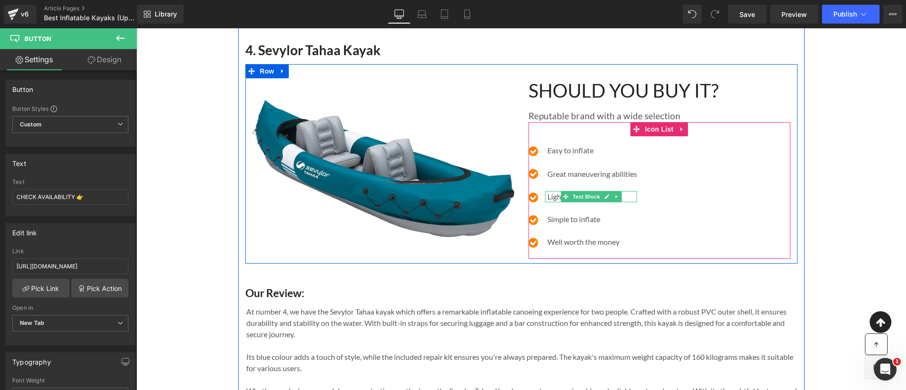
click at [623, 202] on p "Light to carry" at bounding box center [592, 196] width 90 height 11
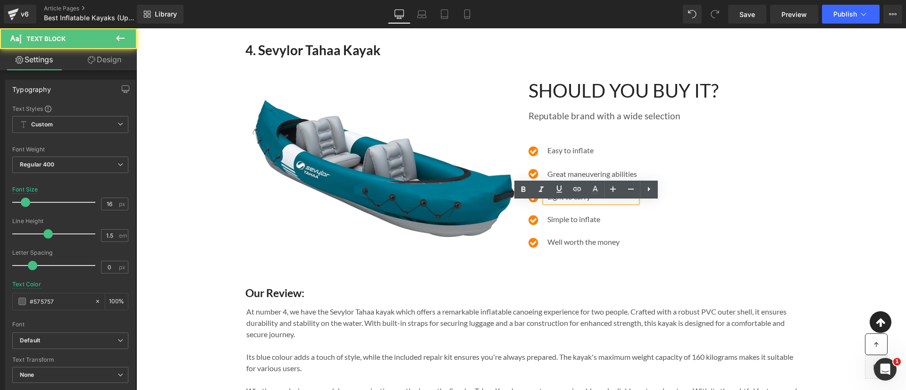
click at [621, 202] on p "Light to carry" at bounding box center [592, 196] width 90 height 11
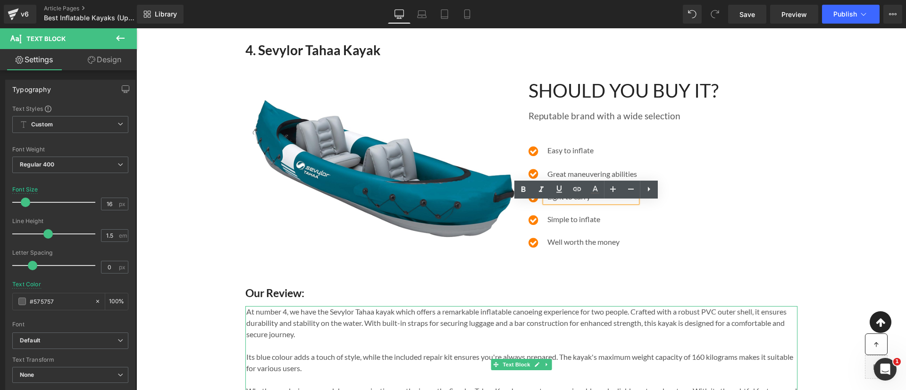
scroll to position [2055, 0]
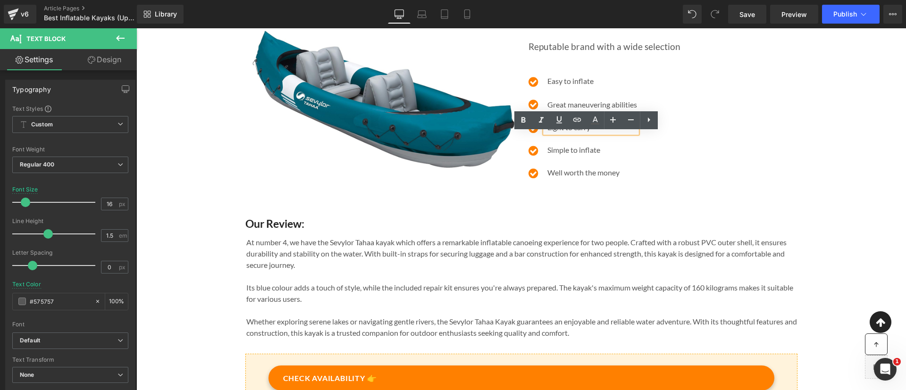
click at [453, 271] on p "At number 4, we have the Sevylor Tahaa kayak which offers a remarkable inflatab…" at bounding box center [521, 254] width 551 height 34
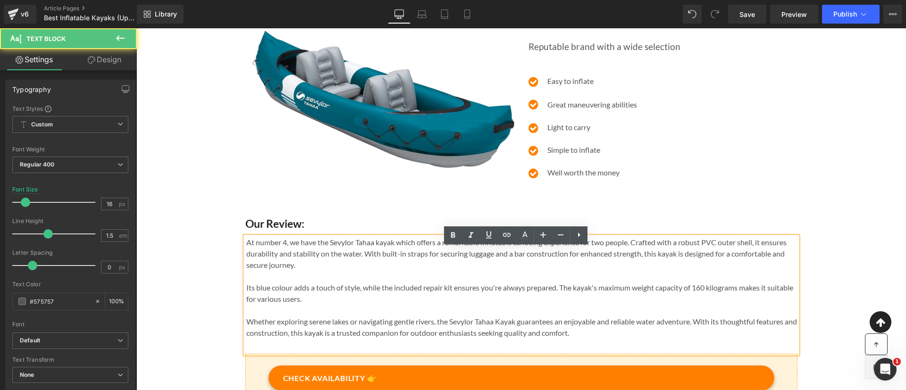
click at [433, 266] on span "At number 4, we have the Sevylor Tahaa kayak which offers a remarkable inflatab…" at bounding box center [516, 254] width 540 height 32
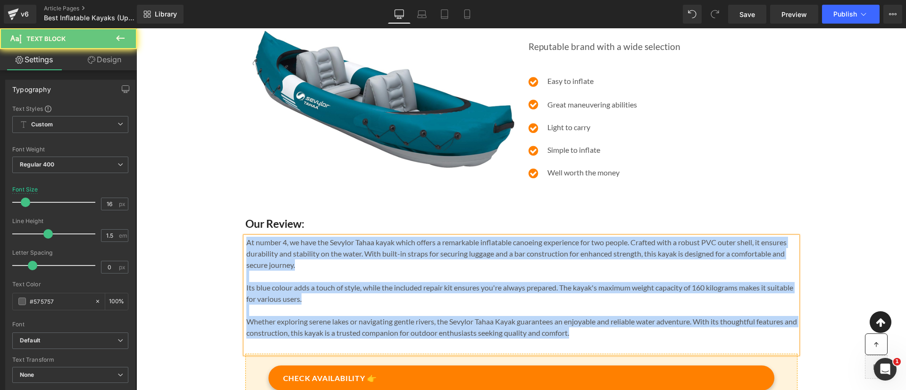
copy div "At number 4, we have the Sevylor Tahaa kayak which offers a remarkable inflatab…"
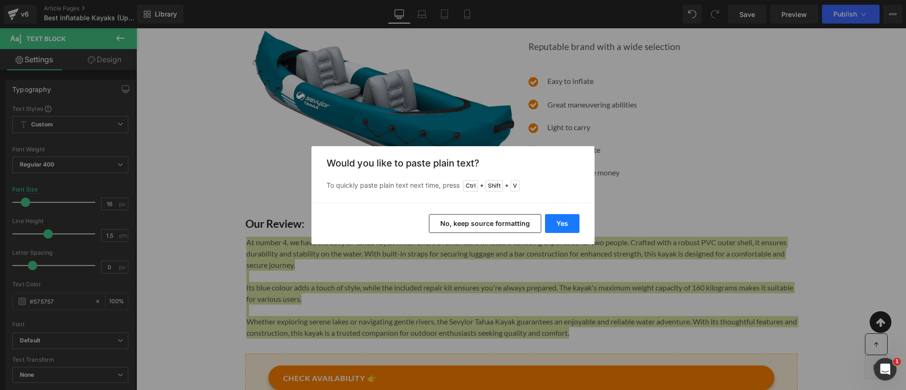
click at [553, 225] on button "Yes" at bounding box center [562, 223] width 34 height 19
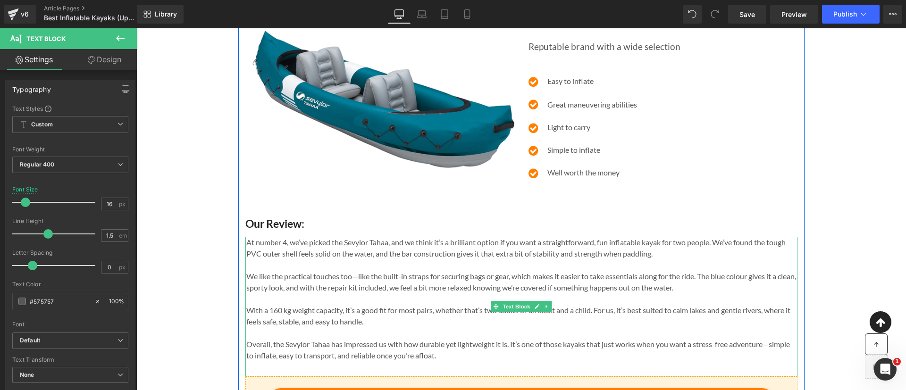
click at [354, 285] on p "We like the practical touches too—like the built-in straps for securing bags or…" at bounding box center [521, 282] width 551 height 23
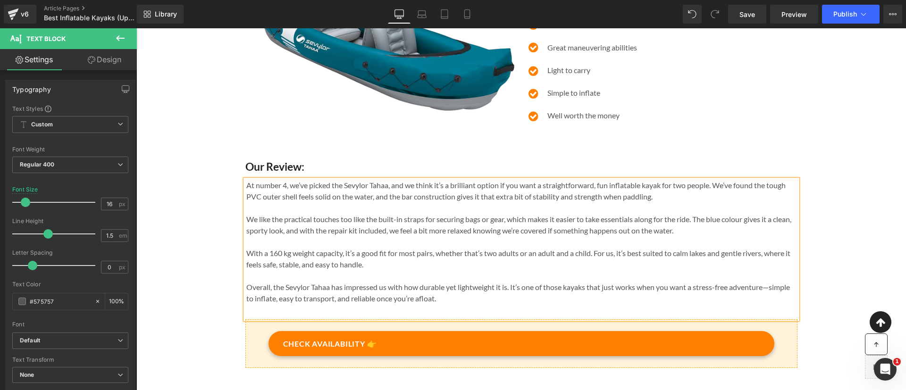
scroll to position [2148, 0]
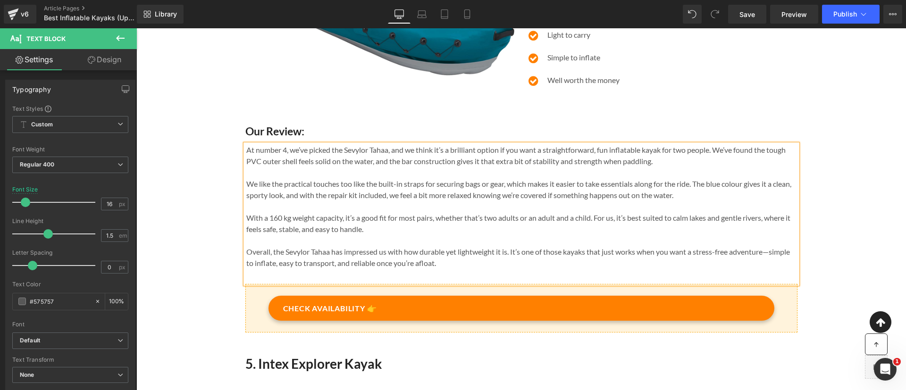
click at [769, 261] on p "Overall, the Sevylor Tahaa has impressed us with how durable yet lightweight it…" at bounding box center [521, 257] width 551 height 23
click at [465, 269] on p "Overall, the Sevylor Tahaa has impressed us with how durable yet lightweight it…" at bounding box center [521, 257] width 551 height 23
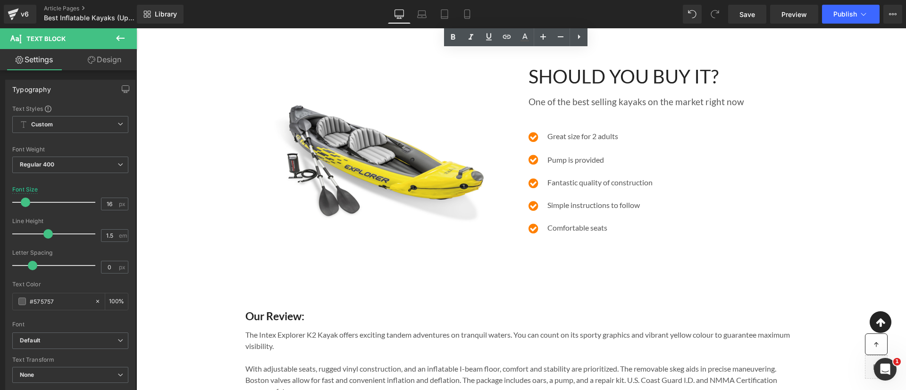
scroll to position [2651, 0]
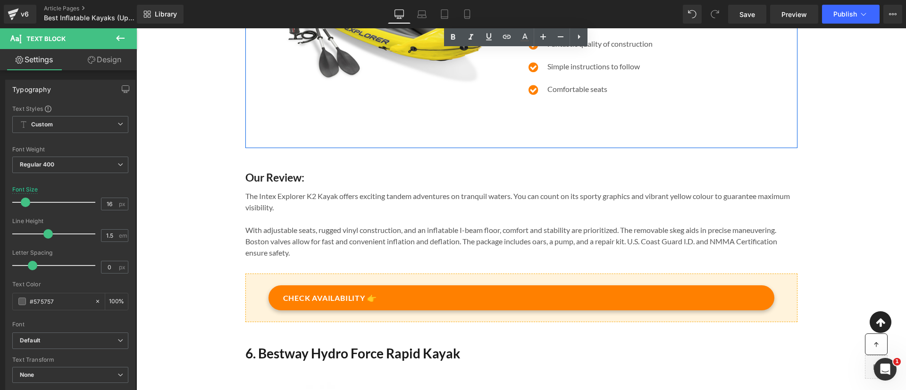
click at [542, 132] on div "SHOULD YOU BUY IT? Heading One of the best selling kayaks on the market right n…" at bounding box center [659, 16] width 276 height 255
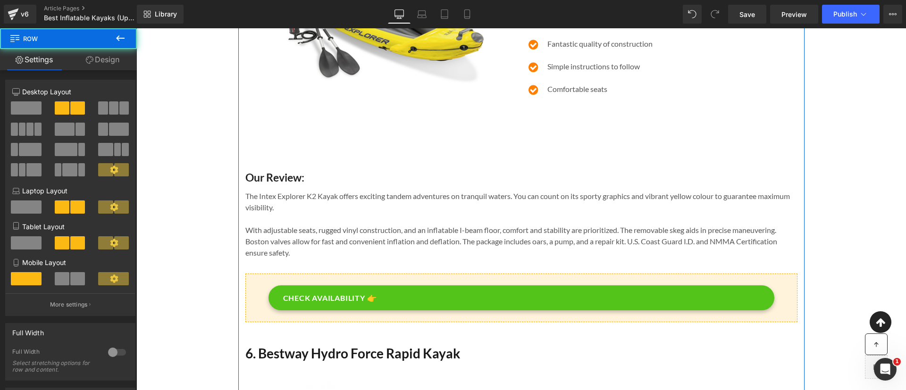
click at [539, 303] on link "CHECK AVAILABILITY 👉" at bounding box center [521, 297] width 506 height 25
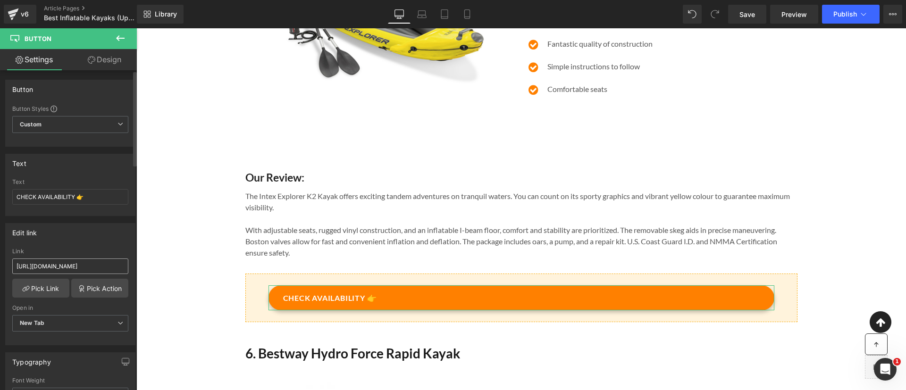
click at [91, 261] on input "[URL][DOMAIN_NAME]" at bounding box center [70, 267] width 116 height 16
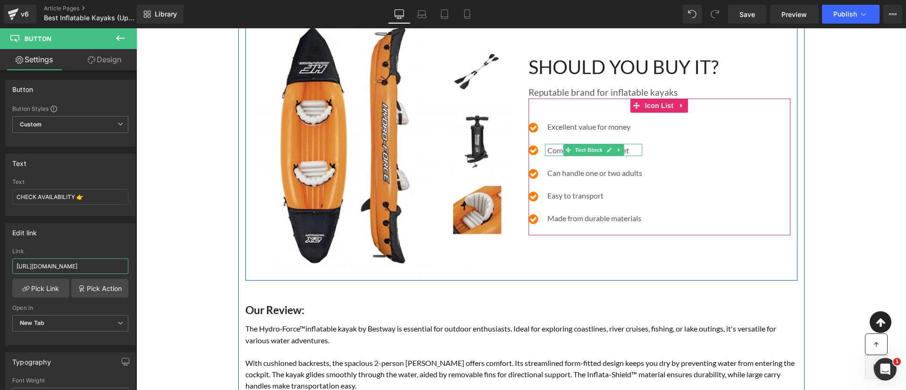
scroll to position [3236, 0]
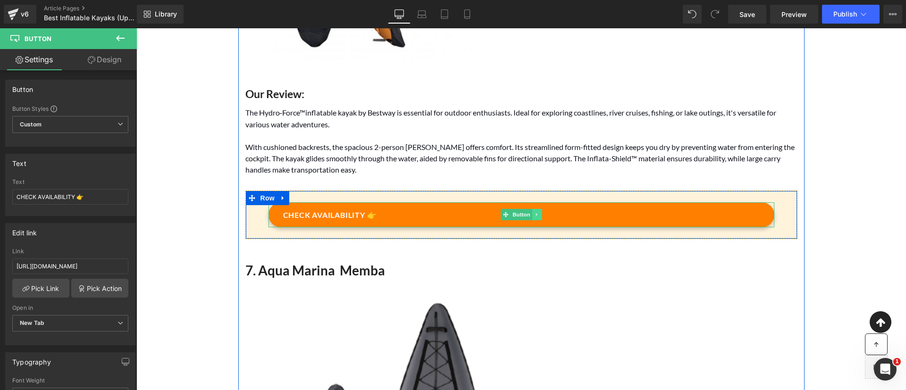
click at [532, 220] on link at bounding box center [537, 214] width 10 height 11
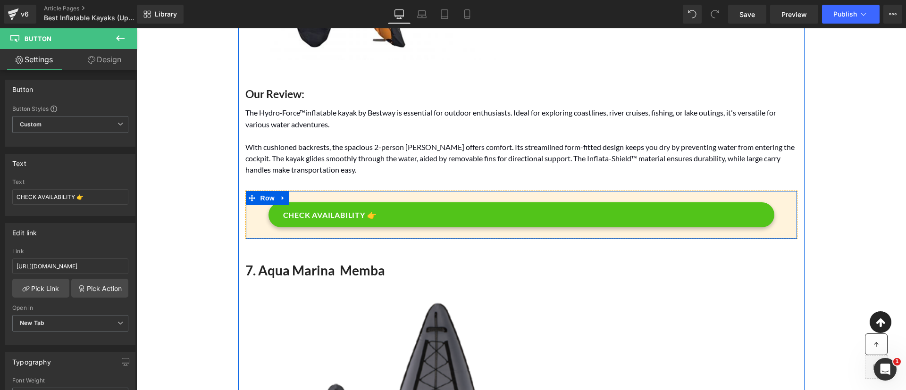
click at [413, 225] on link "CHECK AVAILABILITY 👉" at bounding box center [521, 214] width 506 height 25
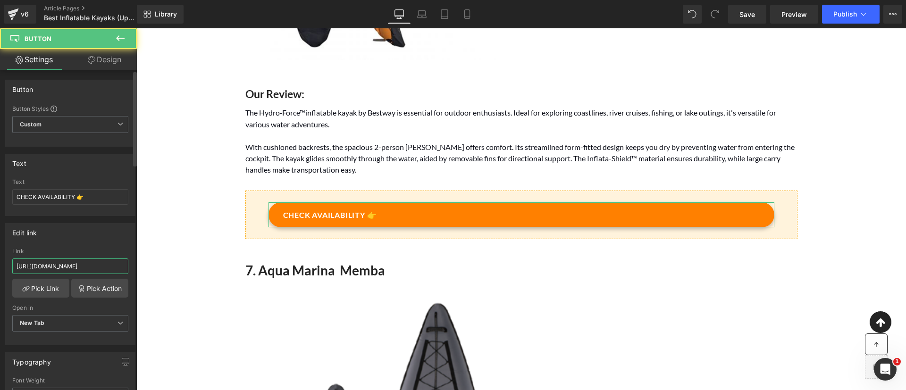
click at [98, 261] on input "[URL][DOMAIN_NAME]" at bounding box center [70, 267] width 116 height 16
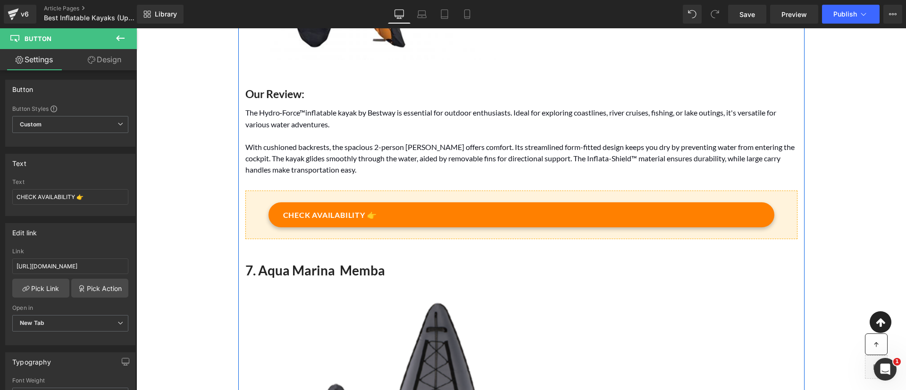
click at [407, 176] on p "With cushioned backrests, the spacious 2-person [PERSON_NAME] offers comfort. I…" at bounding box center [521, 159] width 552 height 34
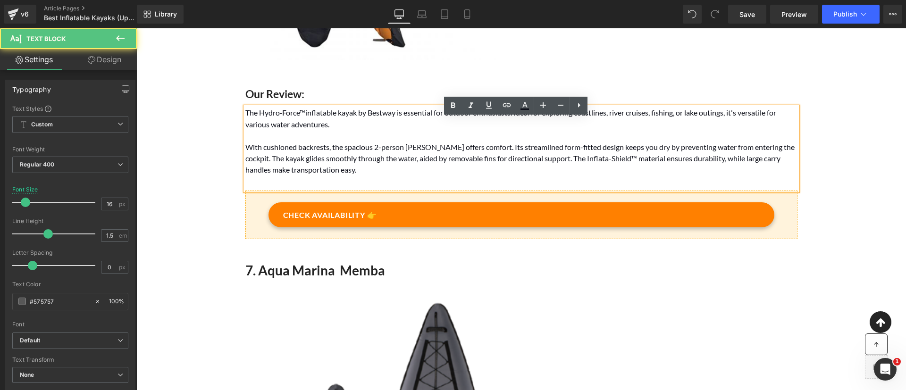
click at [351, 161] on span "With cushioned backrests, the spacious 2-person [PERSON_NAME] offers comfort. I…" at bounding box center [519, 159] width 549 height 32
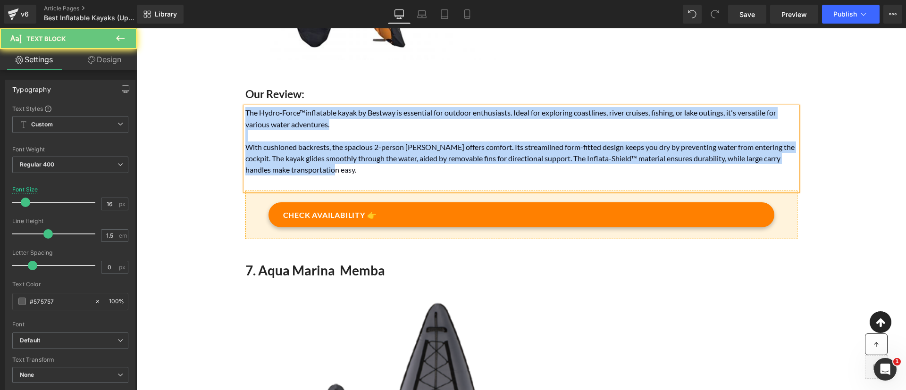
copy div "The Hydro ‑ Force™inflatable kayak by Bestway is essential for outdoor enthusia…"
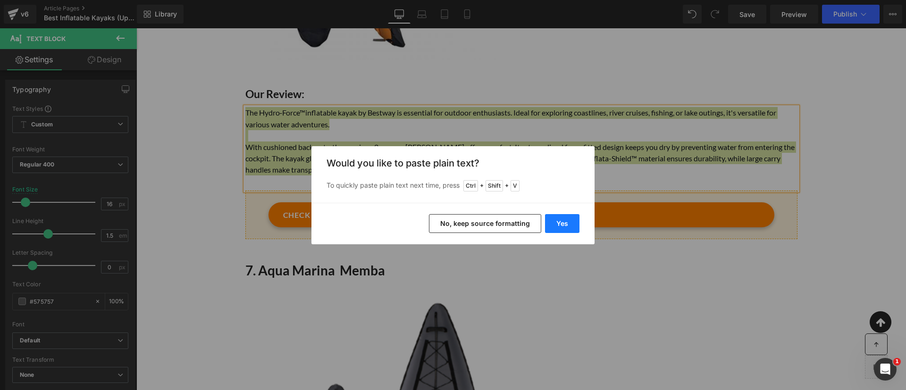
click at [566, 226] on button "Yes" at bounding box center [562, 223] width 34 height 19
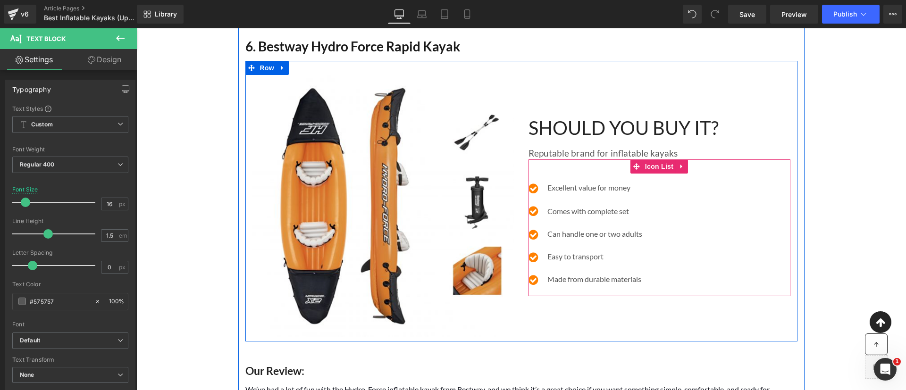
scroll to position [3300, 0]
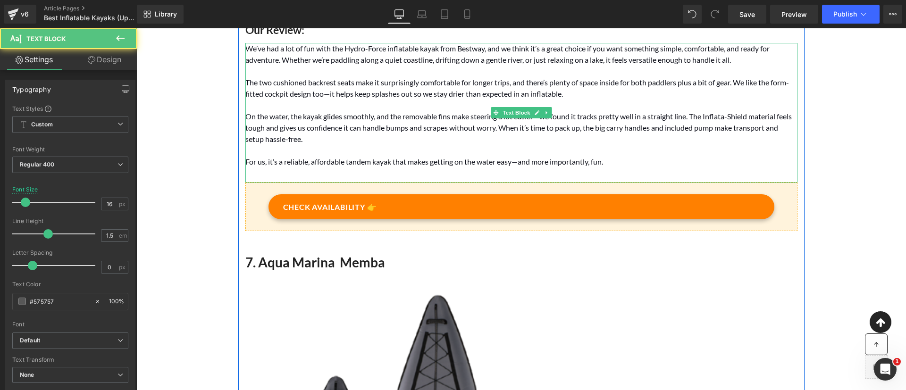
click at [335, 64] on font "We’ve had a lot of fun with the Hydro-Force inflatable kayak from Bestway, and …" at bounding box center [507, 54] width 524 height 20
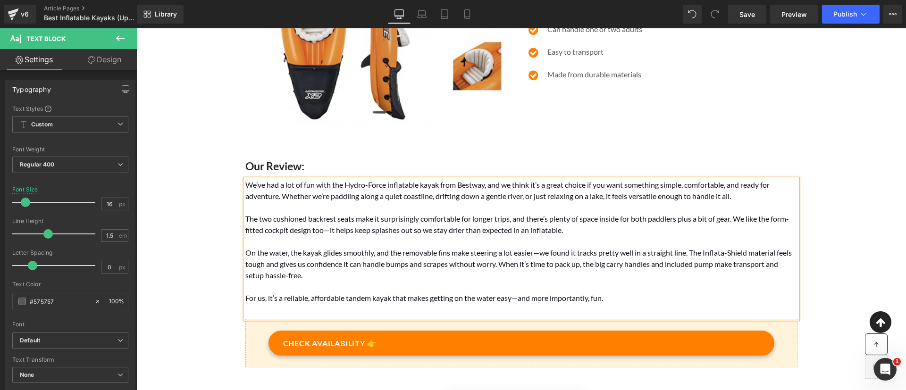
scroll to position [3200, 0]
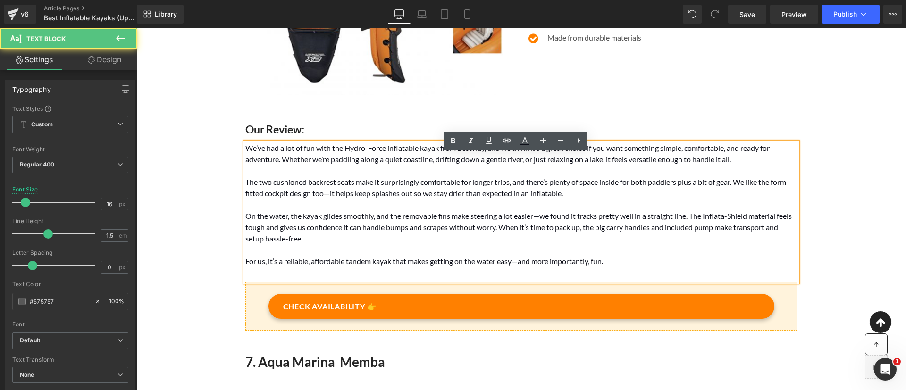
click at [364, 161] on font "We’ve had a lot of fun with the Hydro-Force inflatable kayak from Bestway, and …" at bounding box center [507, 153] width 524 height 20
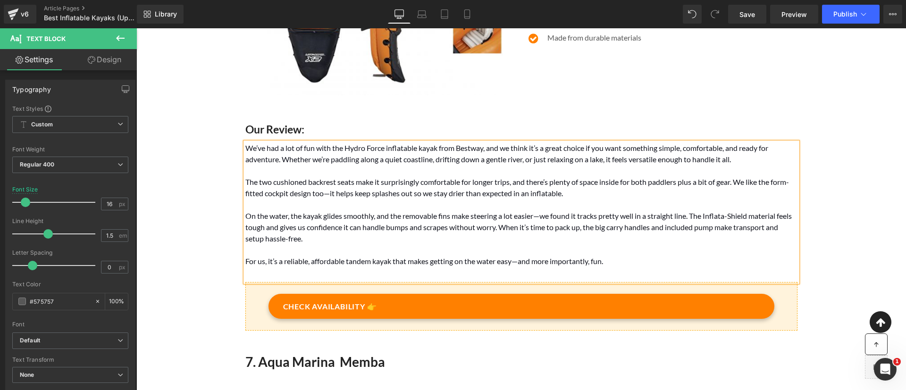
click at [457, 164] on p "We’ve had a lot of fun with the Hydro Force inflatable kayak from Bestway, and …" at bounding box center [521, 154] width 552 height 23
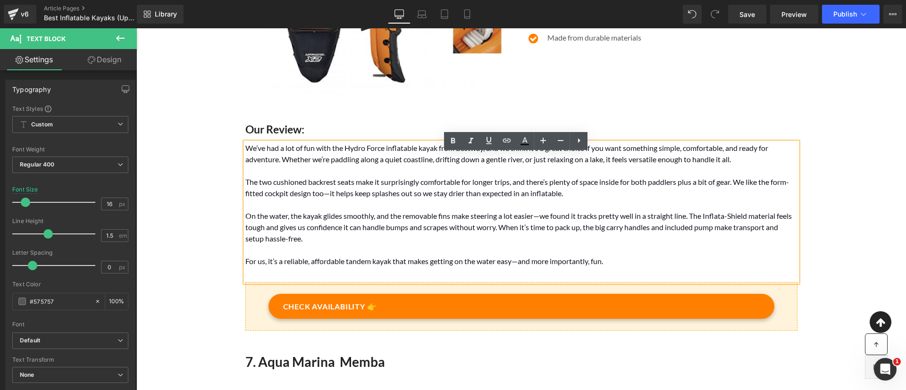
click at [344, 198] on font "The two cushioned backrest seats make it surprisingly comfortable for longer tr…" at bounding box center [517, 187] width 544 height 20
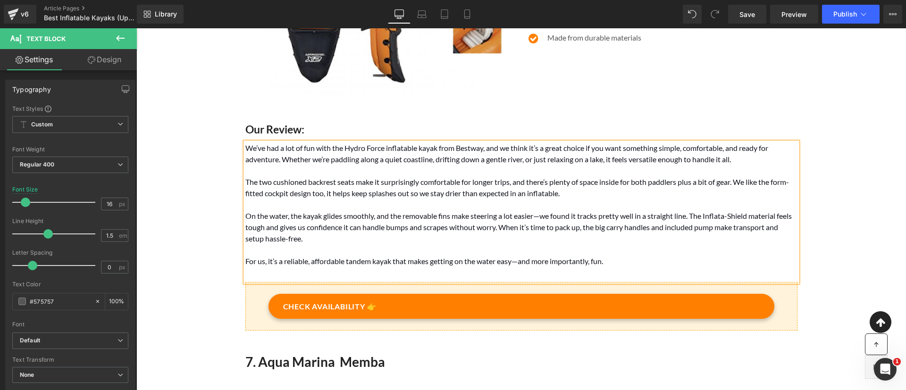
click at [540, 227] on font "On the water, the kayak glides smoothly, and the removable fins make steering a…" at bounding box center [518, 227] width 546 height 32
click at [604, 267] on p "For us, it’s a reliable, affordable tandem kayak that makes getting on the wate…" at bounding box center [521, 261] width 552 height 11
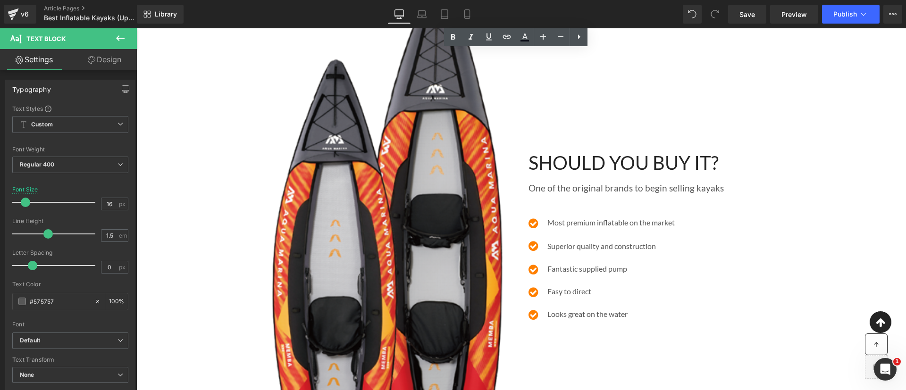
scroll to position [3952, 0]
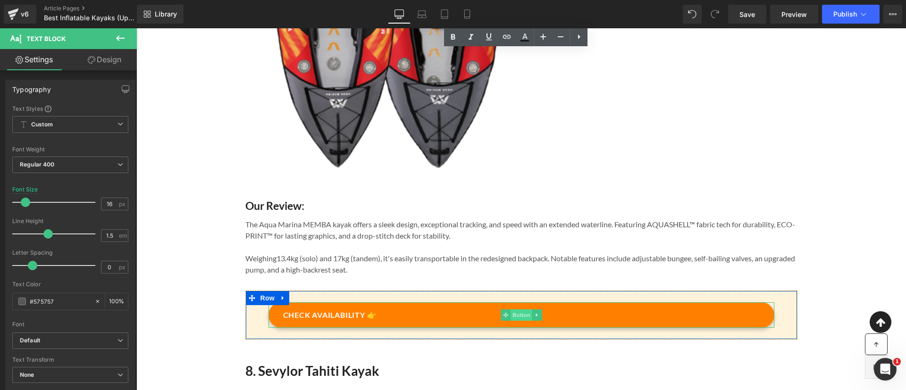
click at [520, 321] on span "Button" at bounding box center [522, 315] width 22 height 11
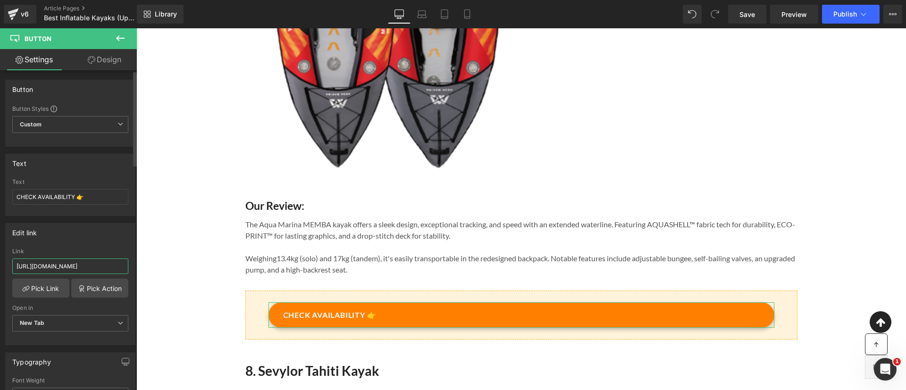
click at [92, 268] on input "[URL][DOMAIN_NAME]" at bounding box center [70, 267] width 116 height 16
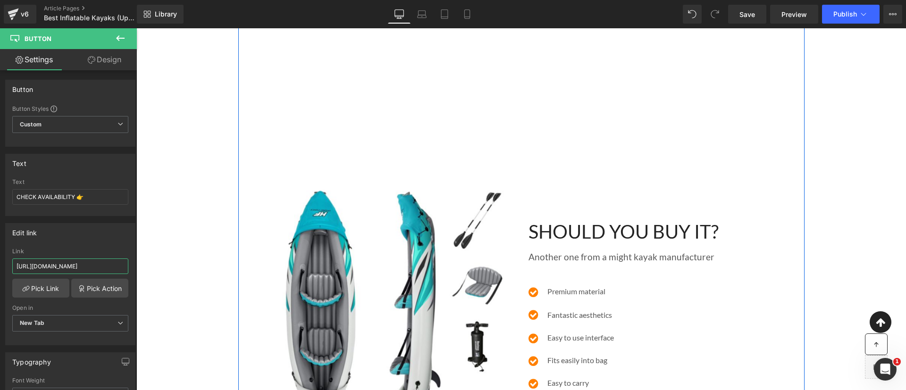
scroll to position [5256, 0]
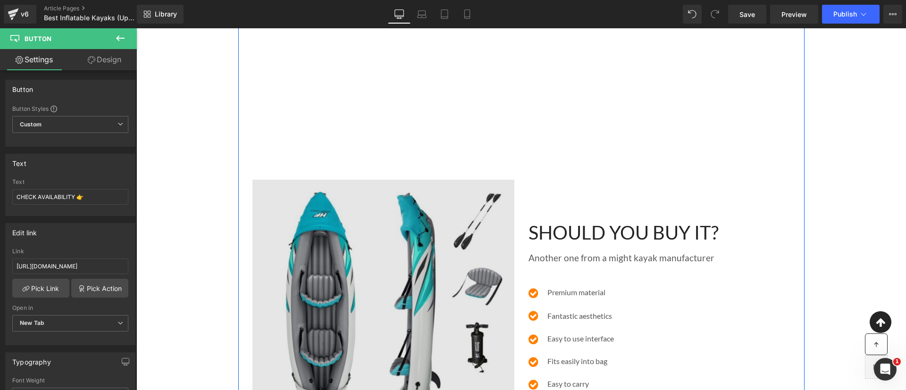
click at [435, 204] on img at bounding box center [383, 311] width 262 height 262
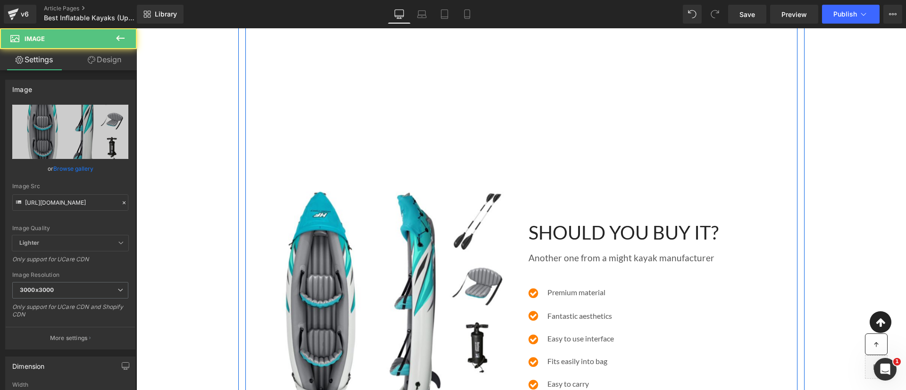
click at [382, 117] on div "Image" at bounding box center [383, 310] width 276 height 569
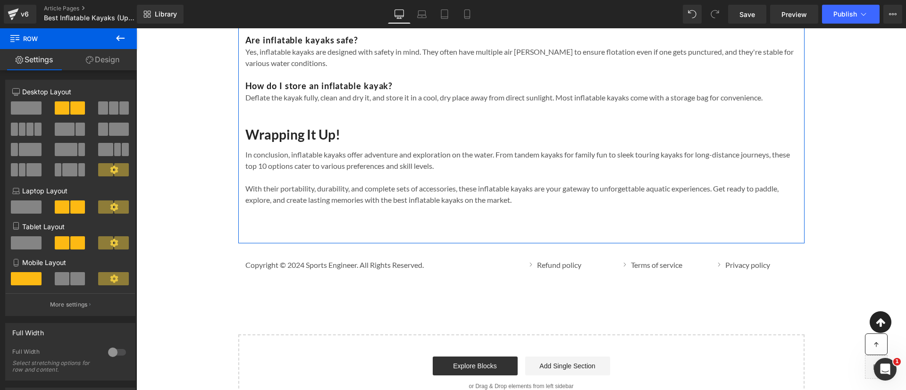
scroll to position [6385, 0]
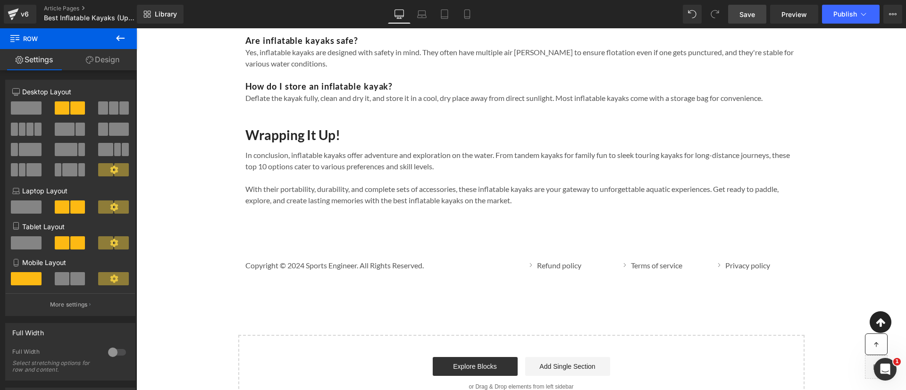
click at [753, 12] on span "Save" at bounding box center [747, 14] width 16 height 10
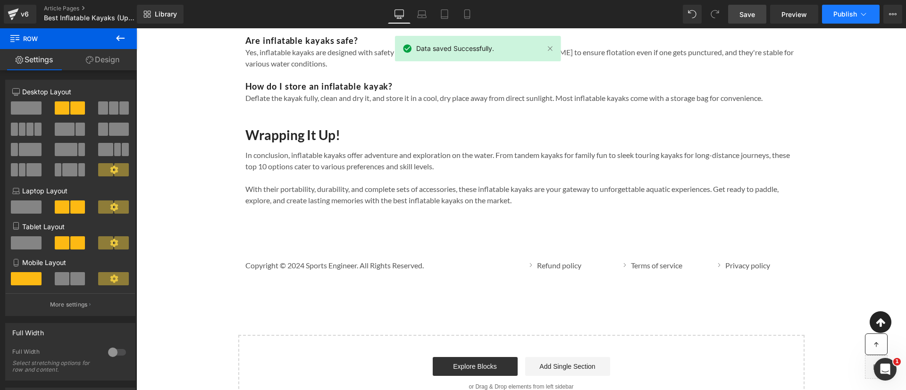
click at [849, 13] on span "Publish" at bounding box center [845, 14] width 24 height 8
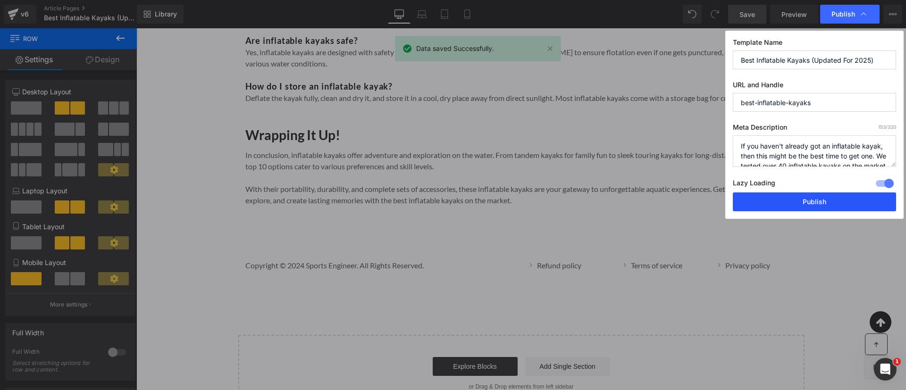
click at [822, 198] on button "Publish" at bounding box center [814, 202] width 163 height 19
